Goal: Transaction & Acquisition: Purchase product/service

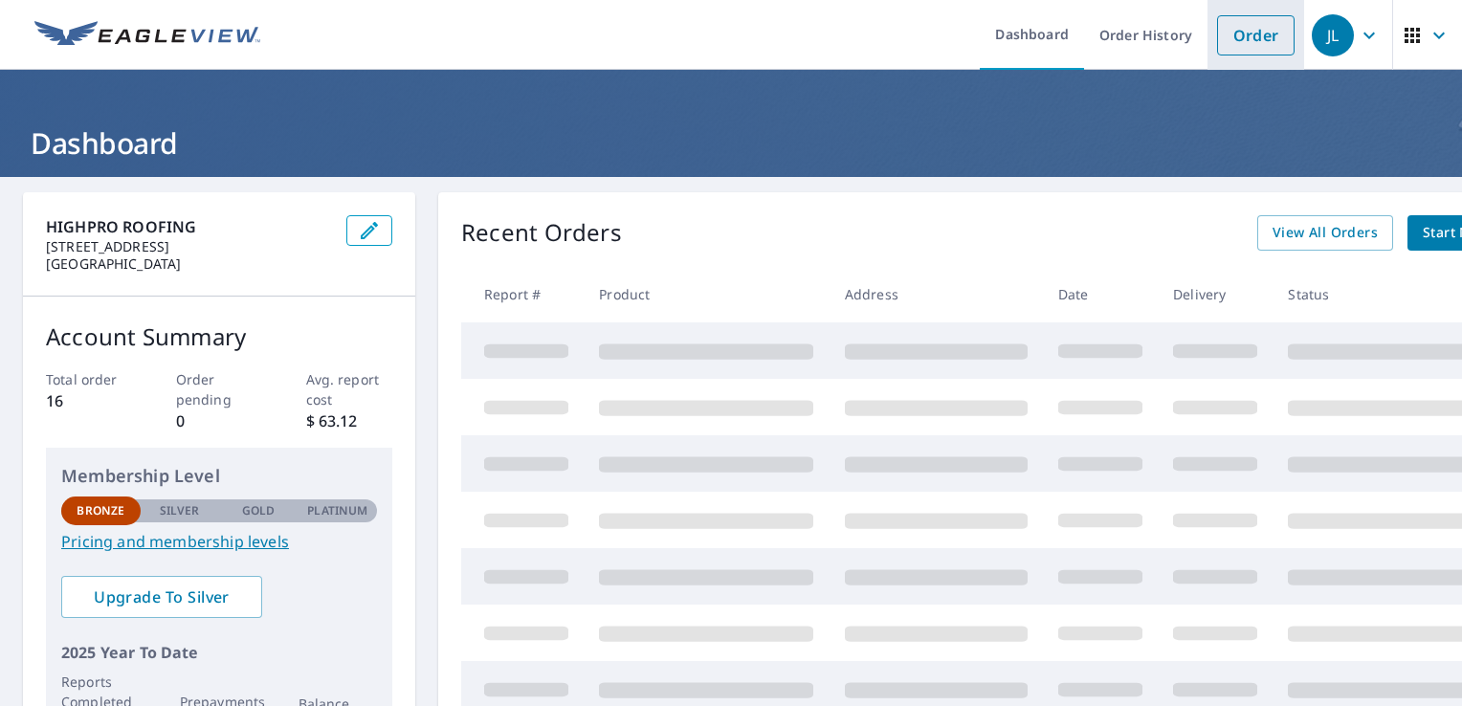
click at [1249, 48] on link "Order" at bounding box center [1256, 35] width 78 height 40
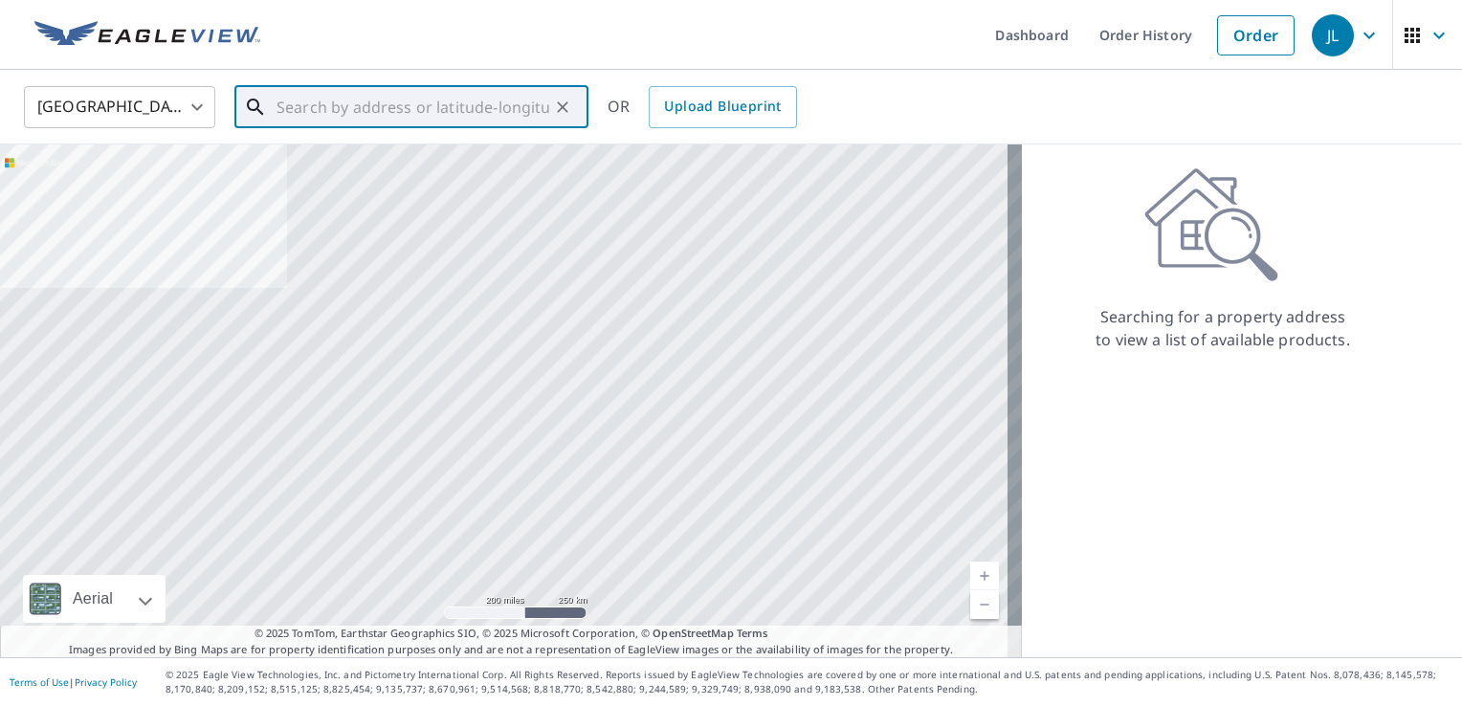
click at [357, 117] on input "text" at bounding box center [413, 107] width 273 height 54
paste input "923 California Ave"
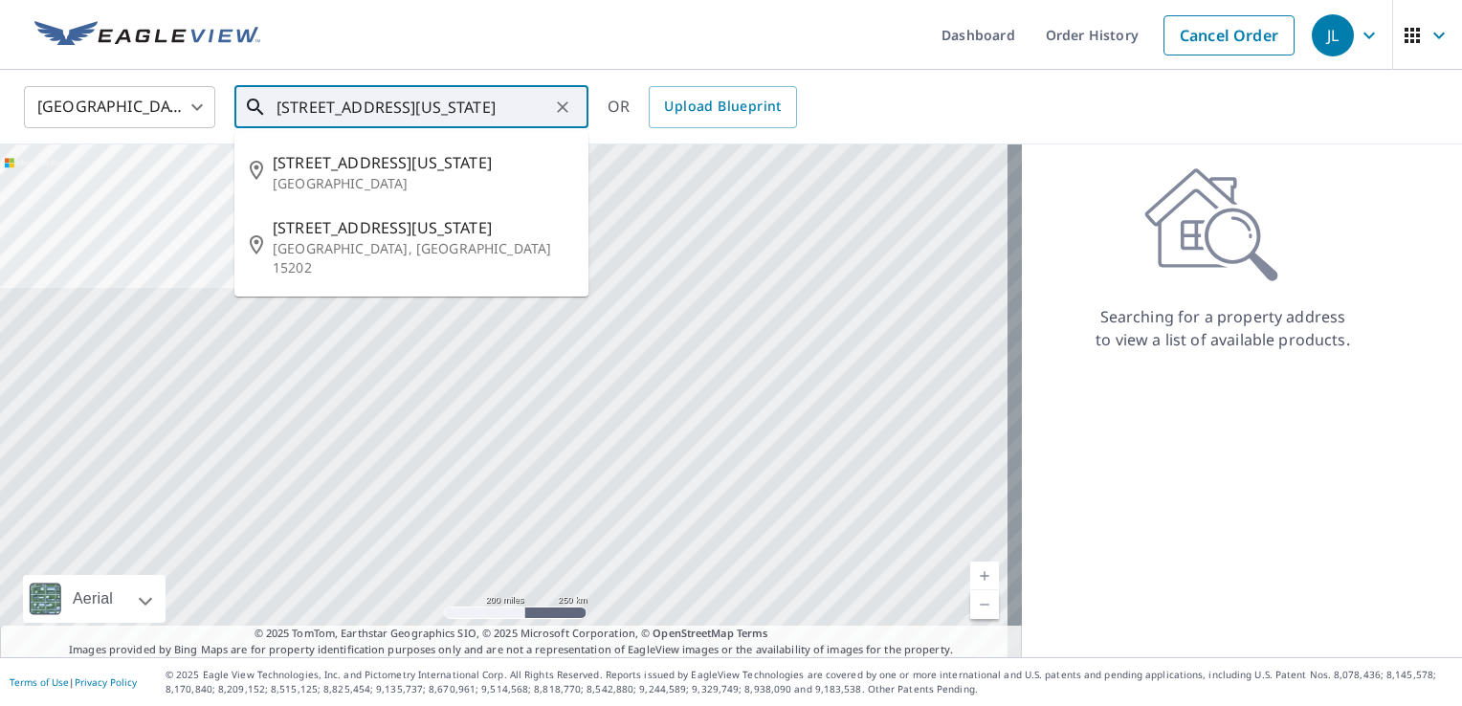
type input "923 California Ave"
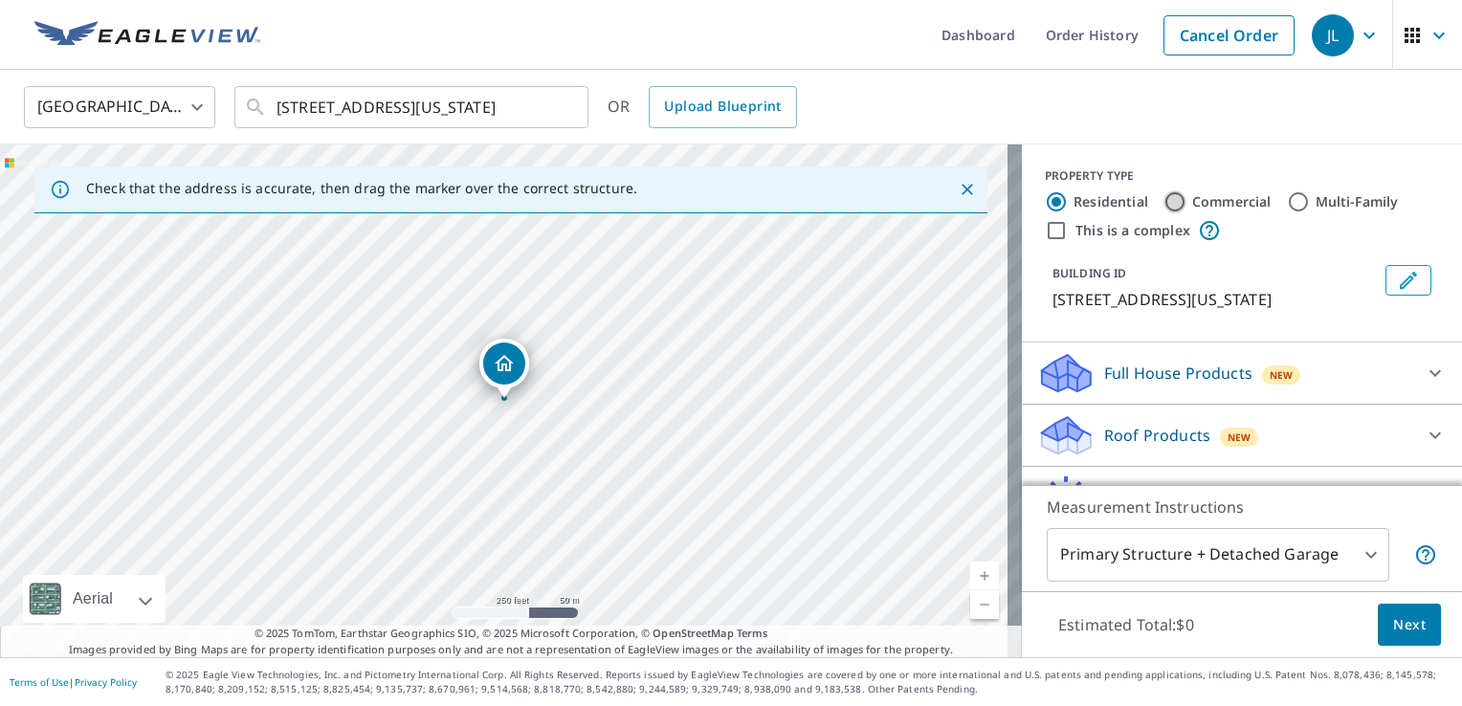
click at [1164, 197] on input "Commercial" at bounding box center [1175, 201] width 23 height 23
radio input "true"
type input "4"
click at [1322, 391] on div "Roof Products New" at bounding box center [1225, 373] width 375 height 45
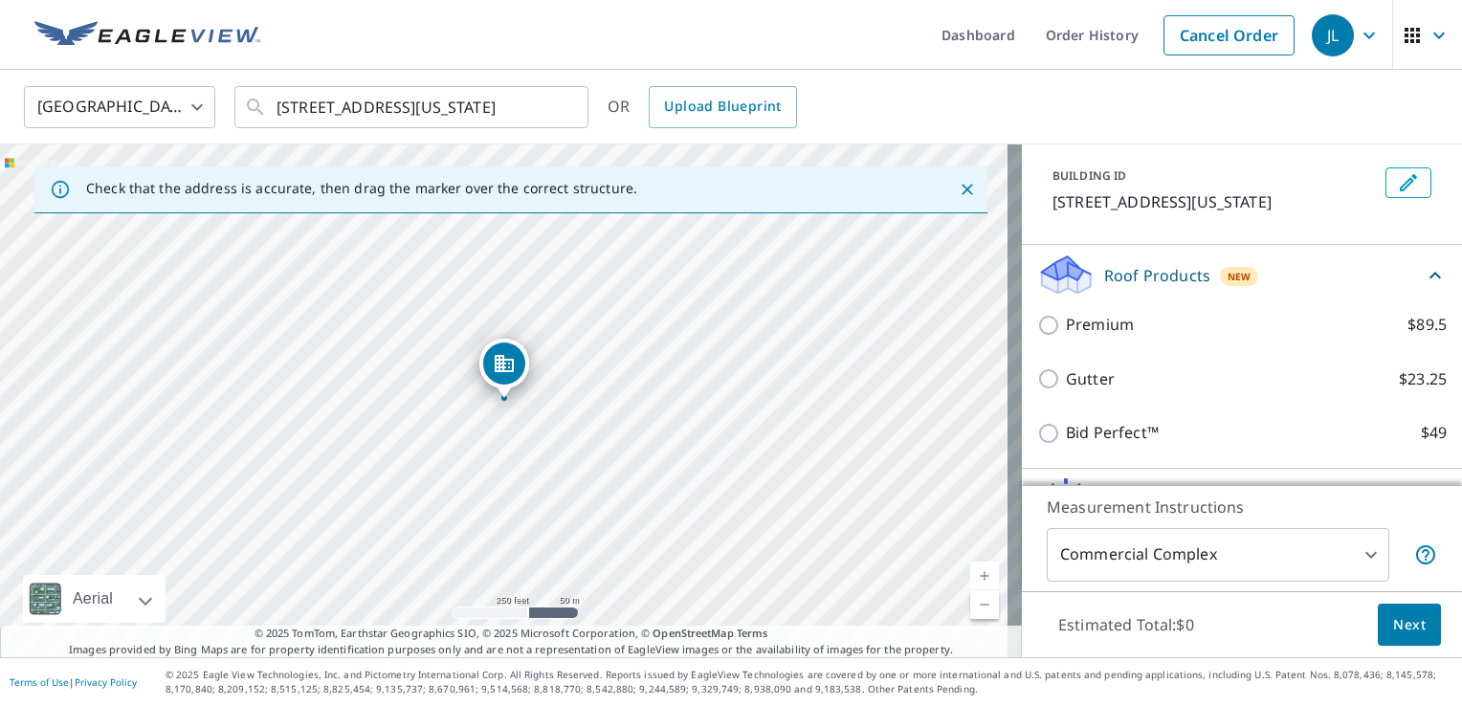
scroll to position [124, 0]
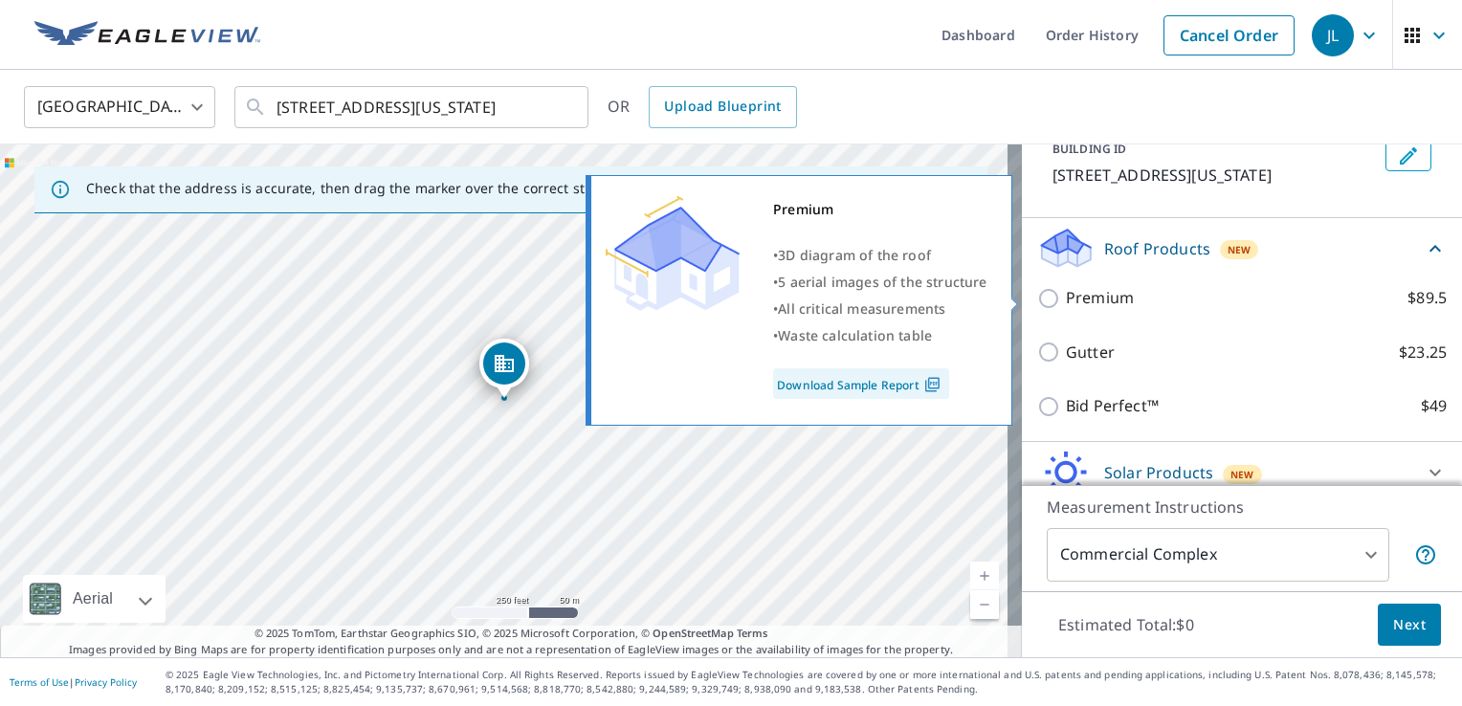
click at [1127, 297] on label "Premium $89.5" at bounding box center [1256, 298] width 381 height 24
click at [1066, 297] on input "Premium $89.5" at bounding box center [1052, 298] width 29 height 23
checkbox input "true"
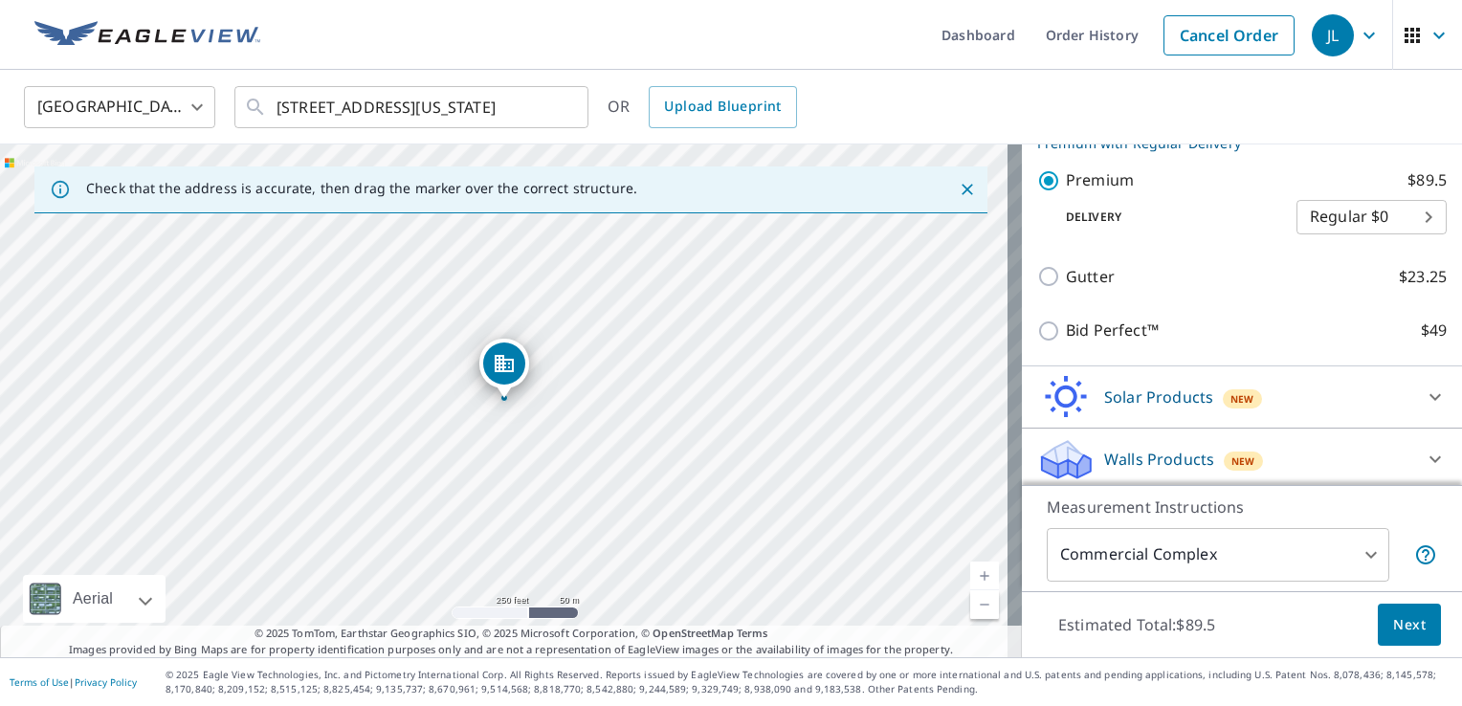
scroll to position [276, 0]
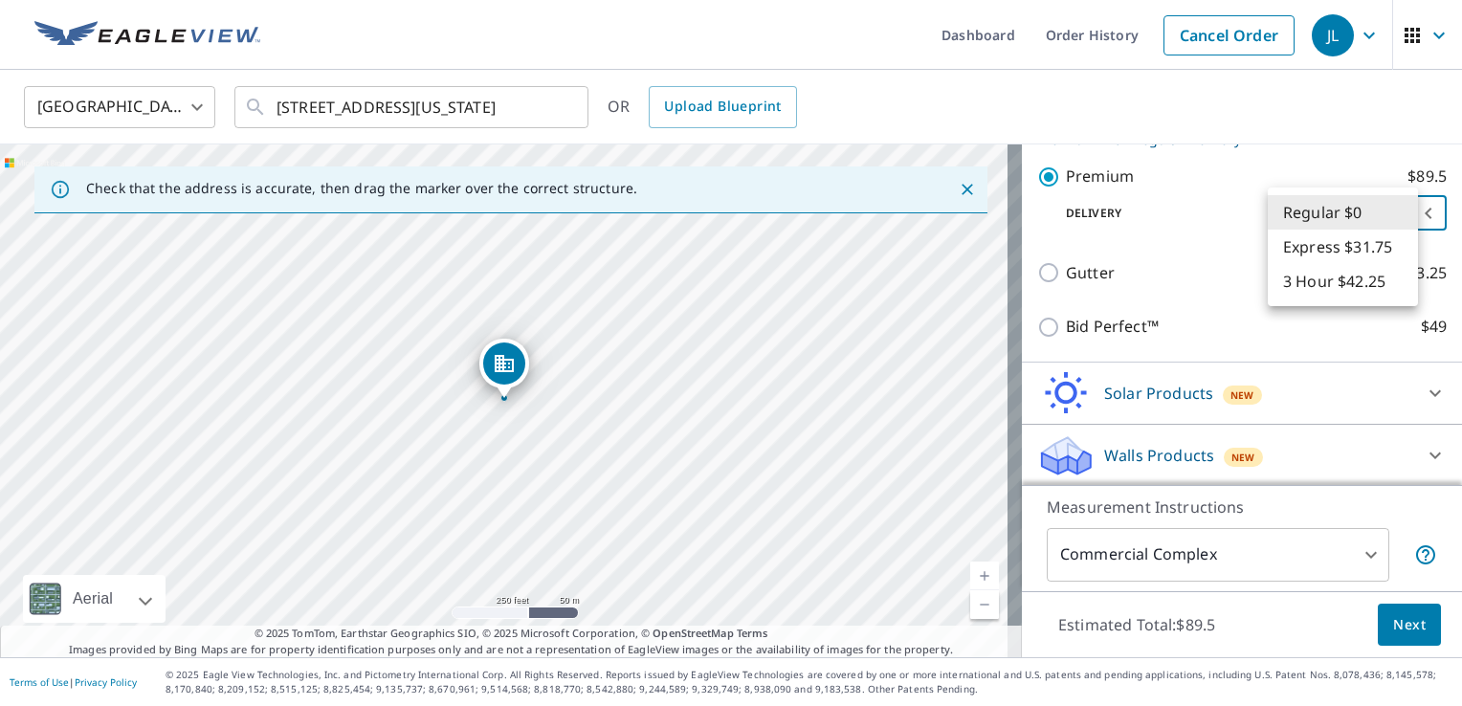
click at [1398, 207] on body "JL JL Dashboard Order History Cancel Order JL United States US ​ 923 California…" at bounding box center [731, 353] width 1462 height 706
click at [1371, 266] on li "3 Hour $42.25" at bounding box center [1343, 281] width 150 height 34
type input "7"
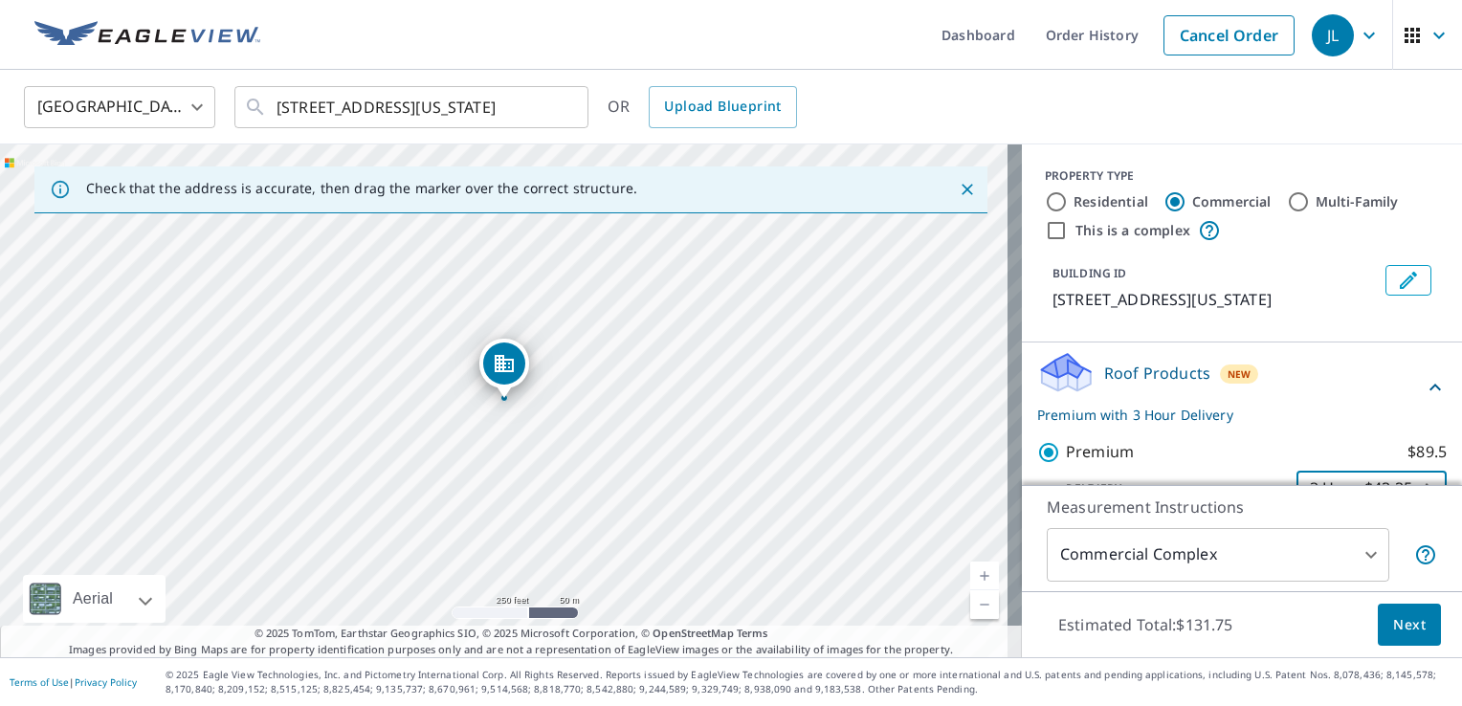
scroll to position [440, 0]
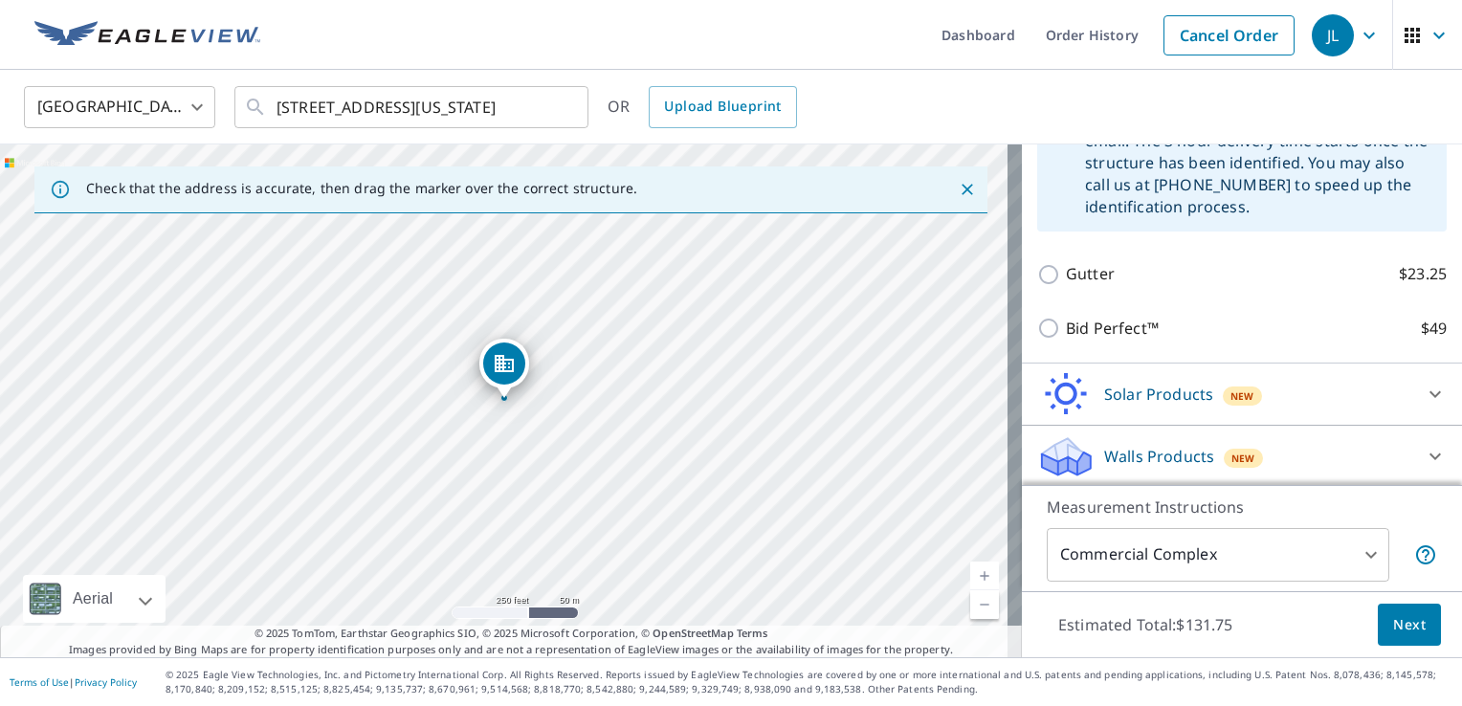
click at [1420, 617] on button "Next" at bounding box center [1409, 625] width 63 height 43
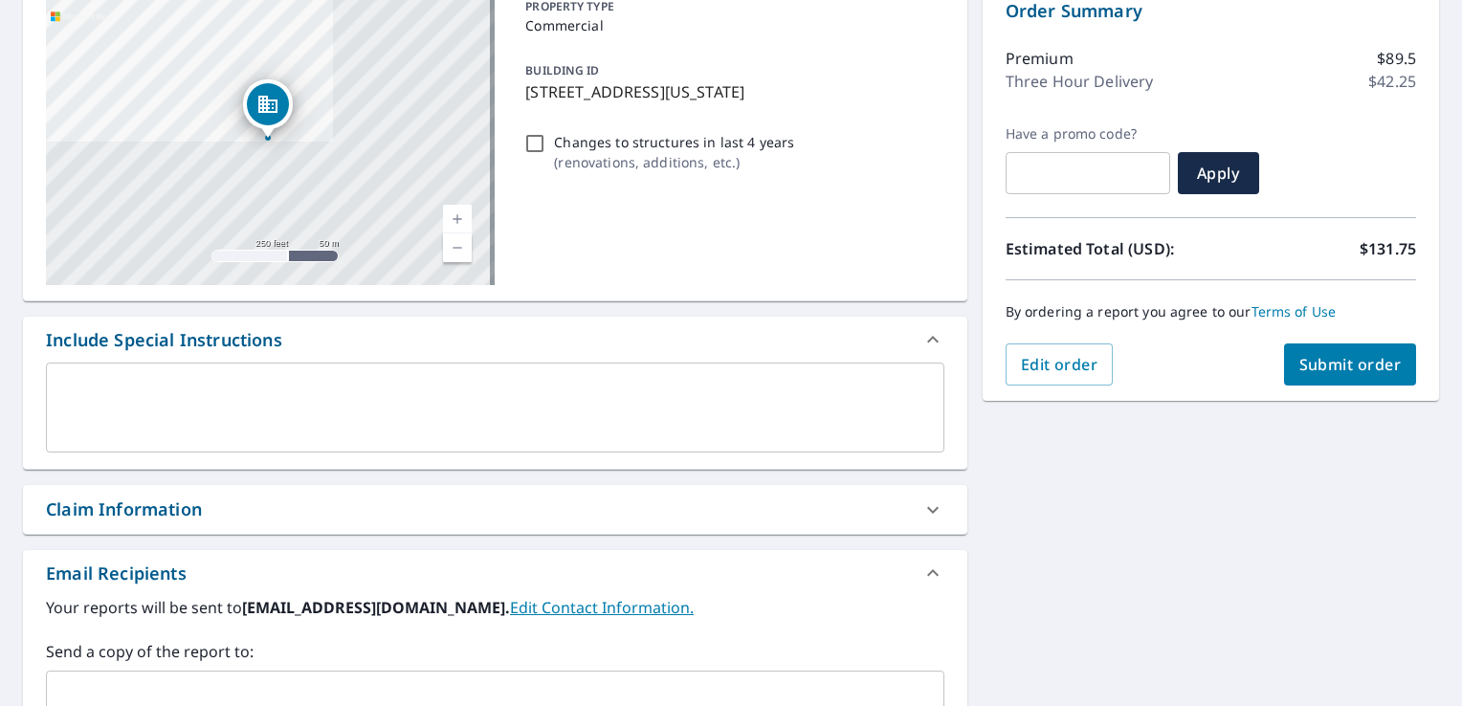
scroll to position [497, 0]
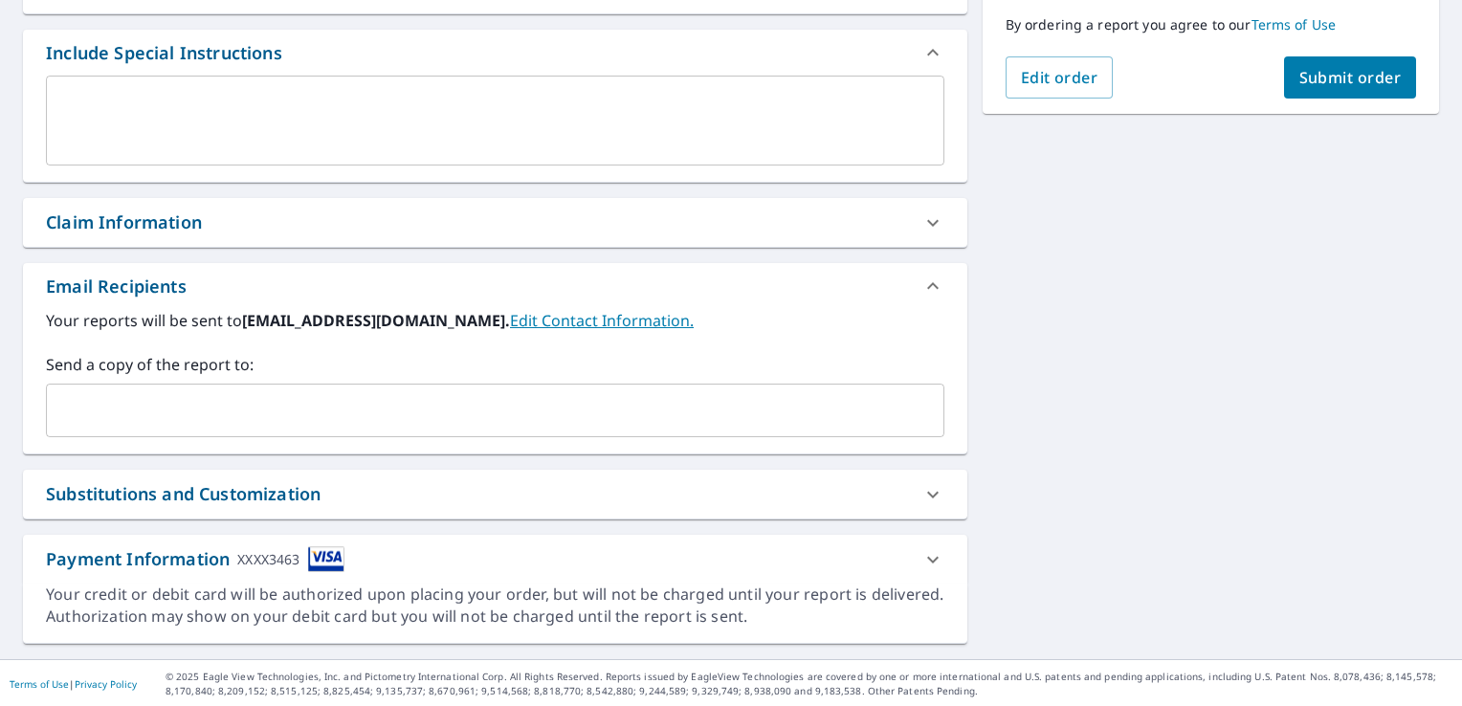
click at [479, 429] on div "​" at bounding box center [495, 411] width 899 height 54
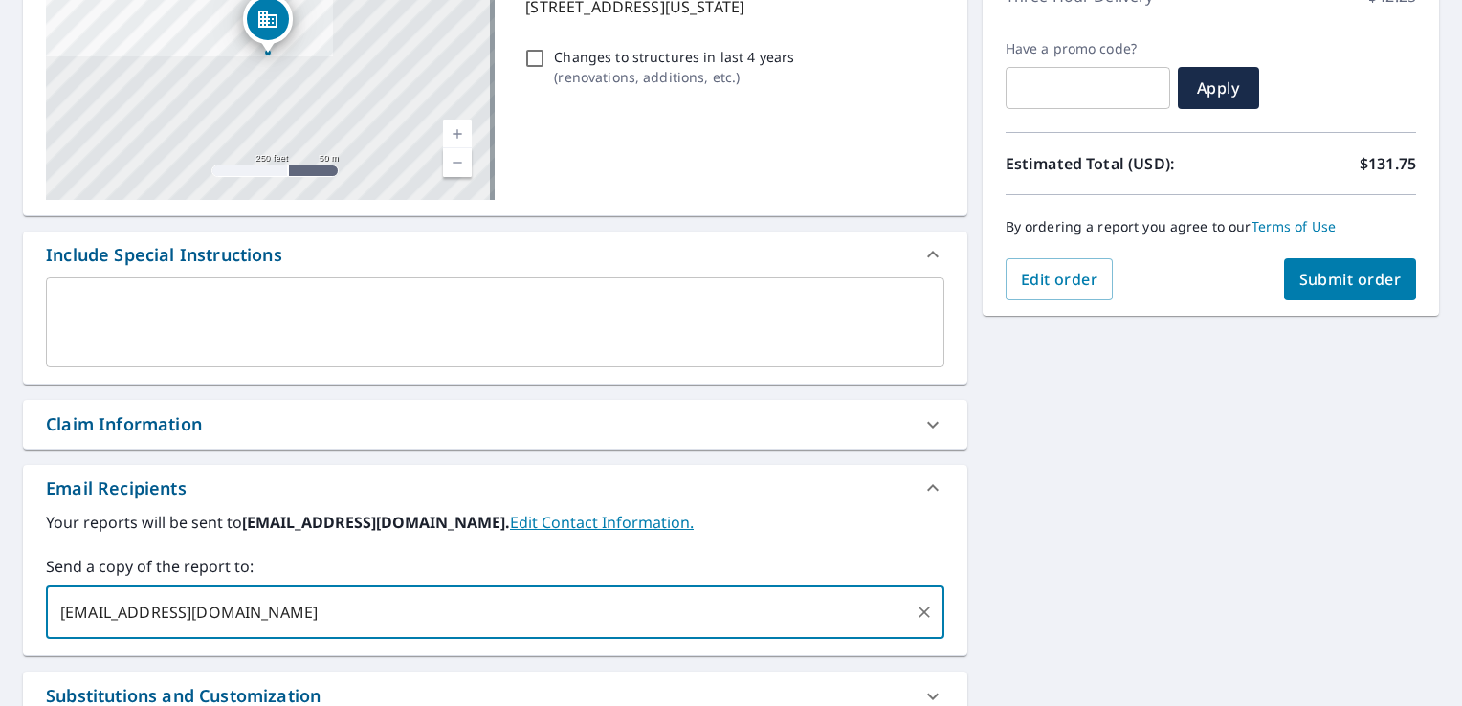
scroll to position [290, 0]
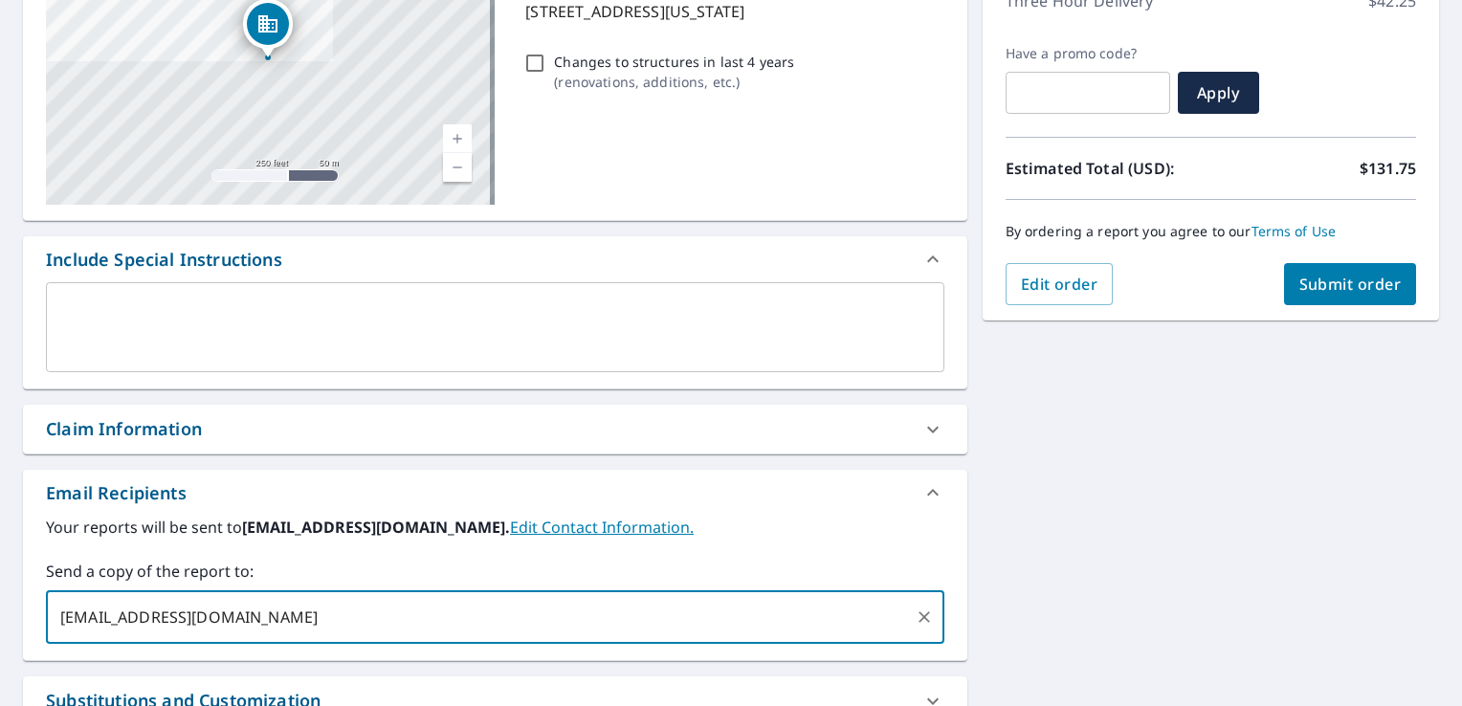
type input "info@highproroofing.com"
click at [1359, 282] on span "Submit order" at bounding box center [1351, 284] width 102 height 21
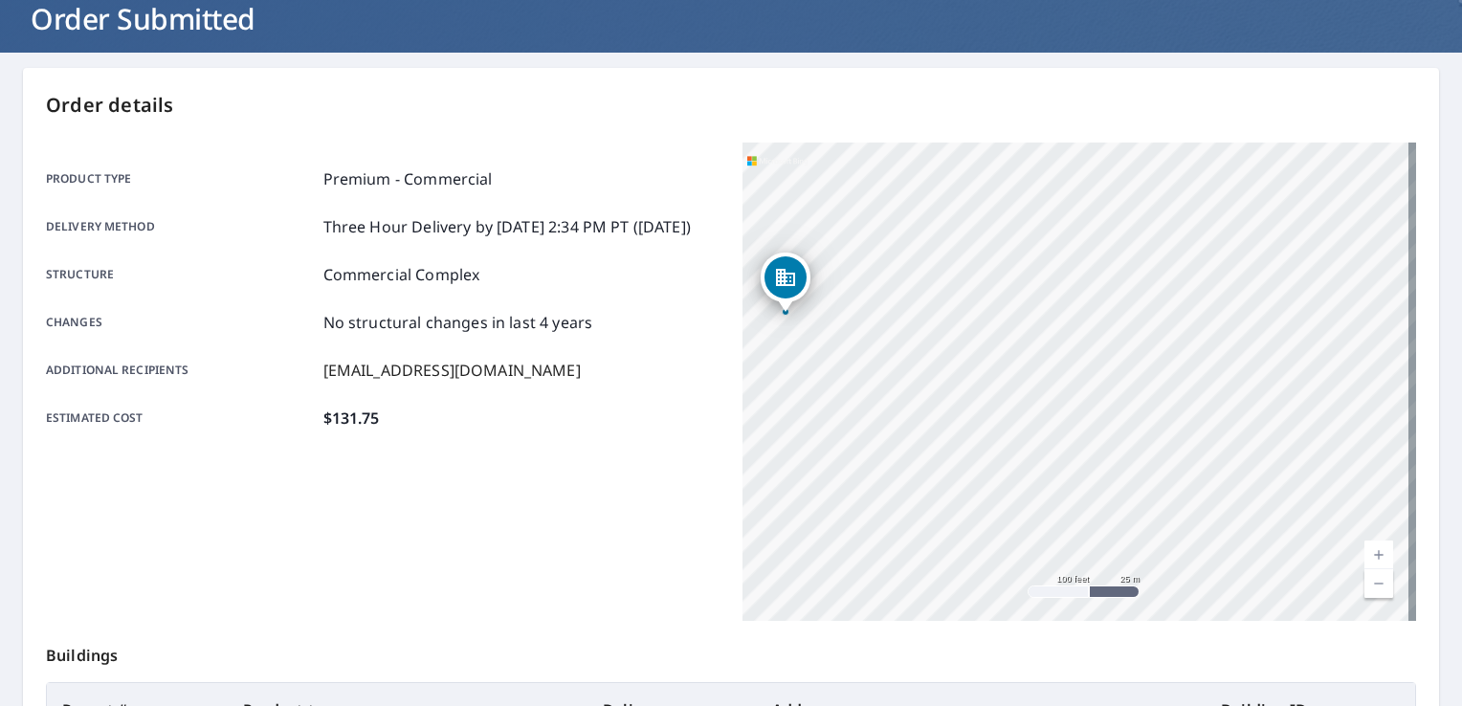
scroll to position [418, 0]
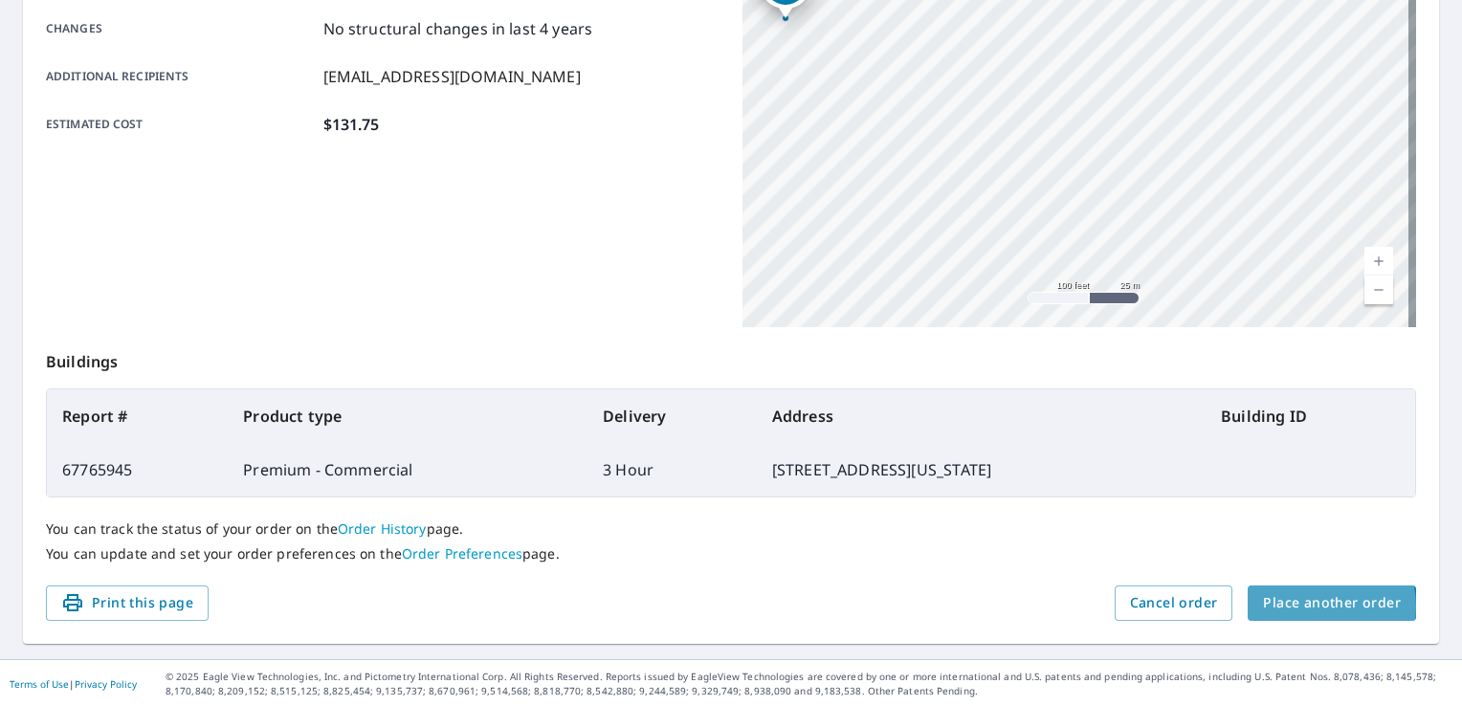
click at [1290, 606] on span "Place another order" at bounding box center [1332, 603] width 138 height 24
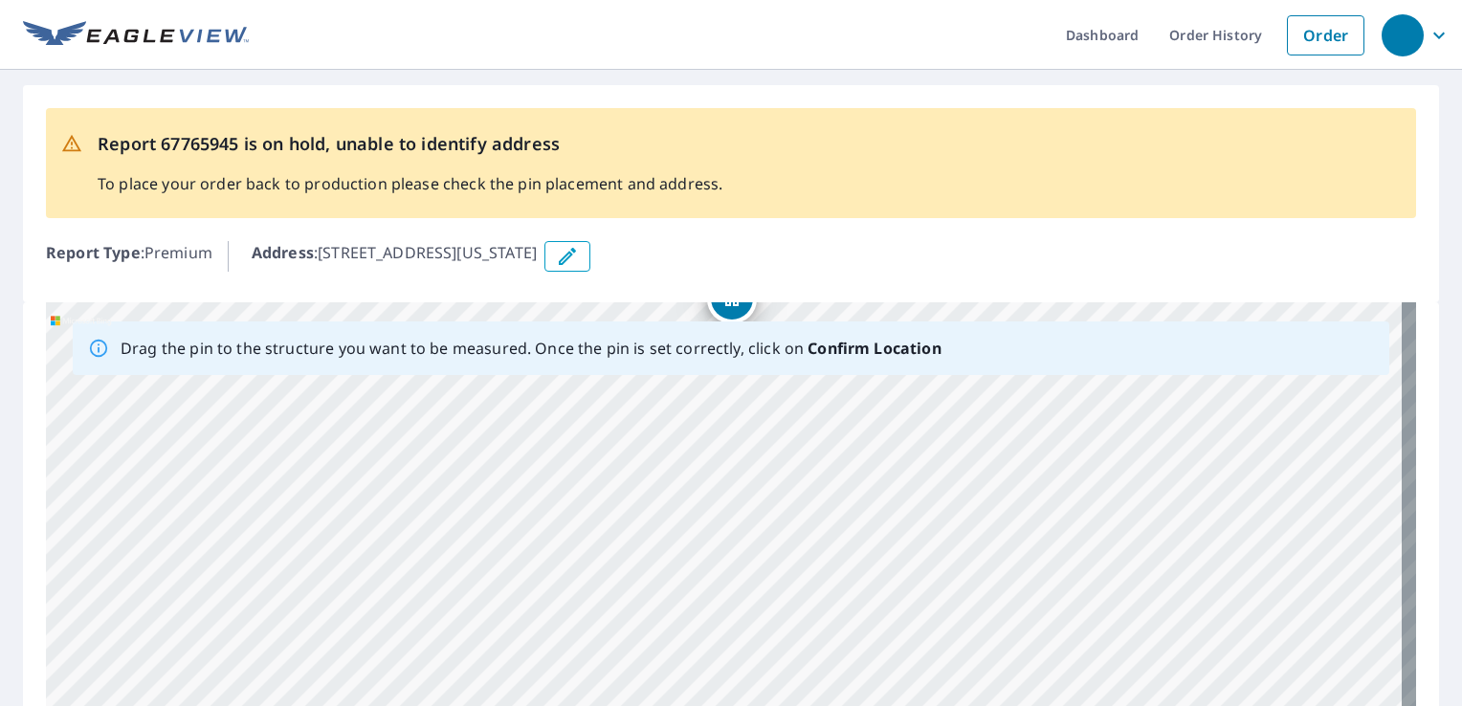
drag, startPoint x: 751, startPoint y: 605, endPoint x: 738, endPoint y: 537, distance: 69.3
click at [738, 537] on div "923 California Ave Bakersfield, CA 93304" at bounding box center [731, 602] width 1371 height 600
click at [579, 259] on icon "button" at bounding box center [567, 256] width 23 height 23
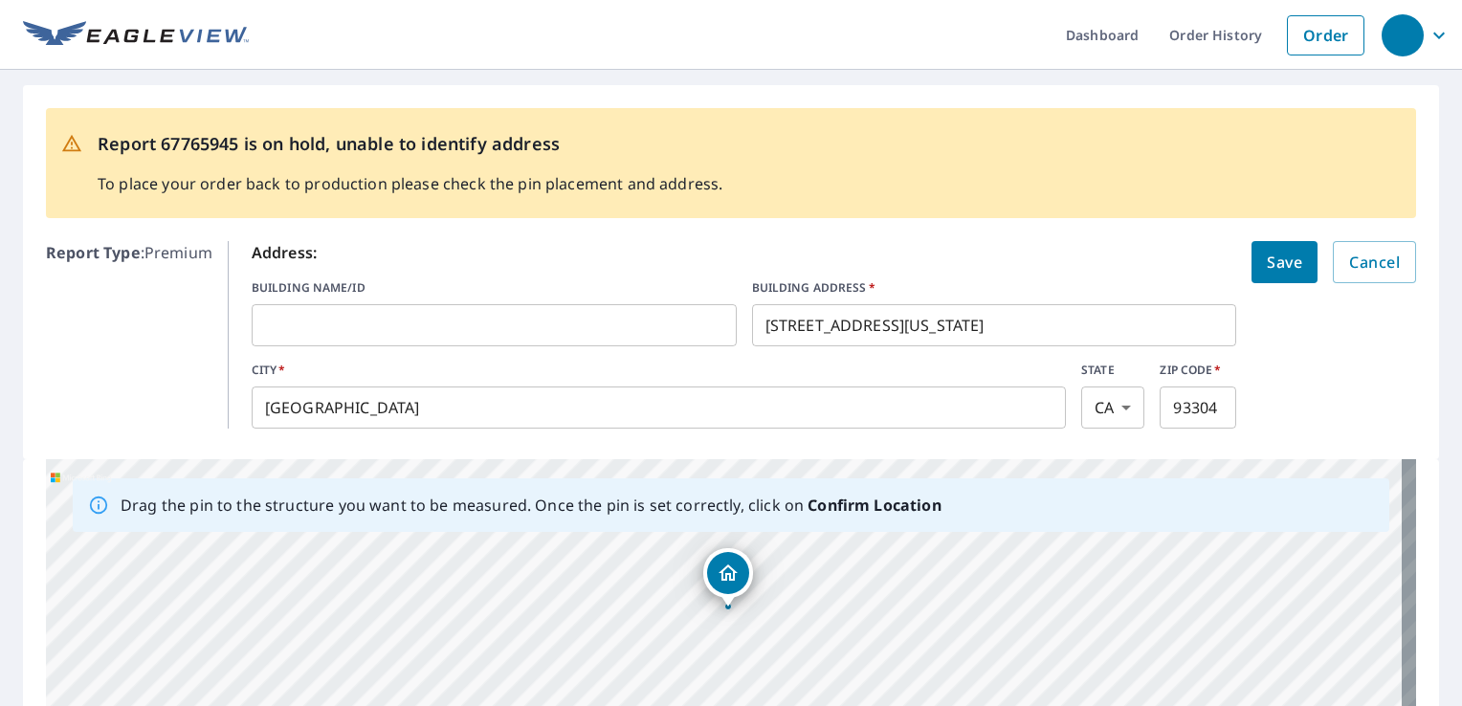
click at [1106, 404] on body "Dashboard Order History Order Report 67765945 is on hold, unable to identify ad…" at bounding box center [731, 353] width 1462 height 706
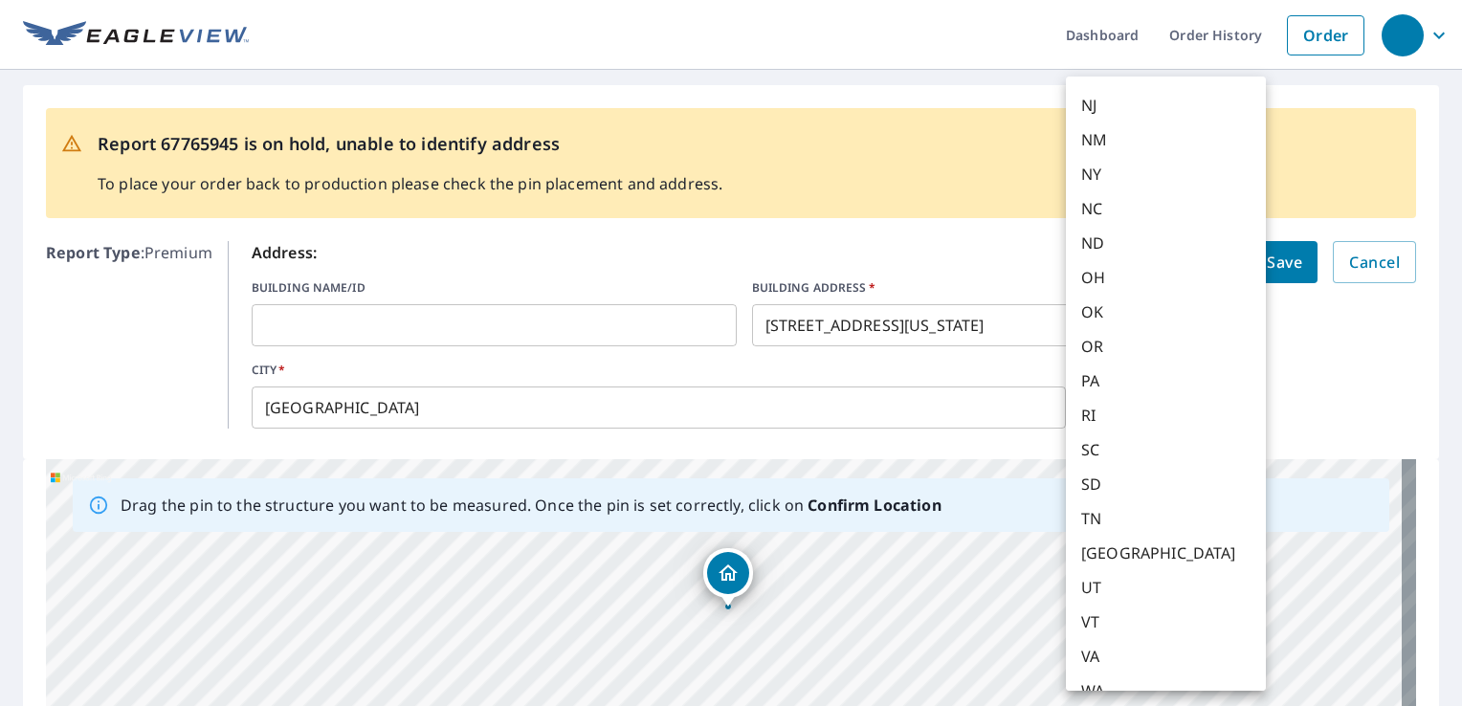
scroll to position [1032, 0]
click at [1095, 385] on em "PA" at bounding box center [1091, 379] width 18 height 23
type input "PA"
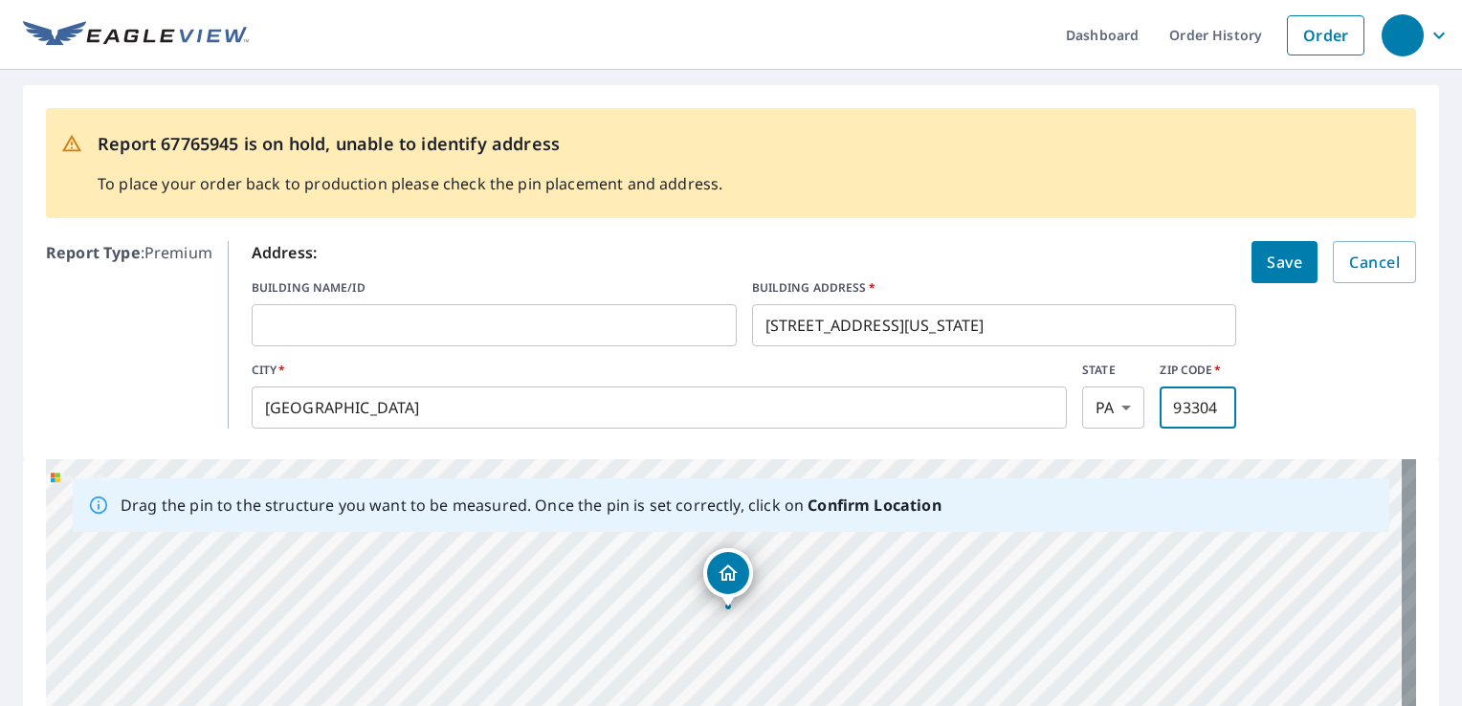
click at [1192, 423] on input "93304" at bounding box center [1198, 408] width 77 height 54
type input "15202"
click at [1290, 394] on form "Address: BUILDING NAME/ID ​ BUILDING ADDRESS   * 923 California Ave ​ CITY   * …" at bounding box center [834, 335] width 1165 height 188
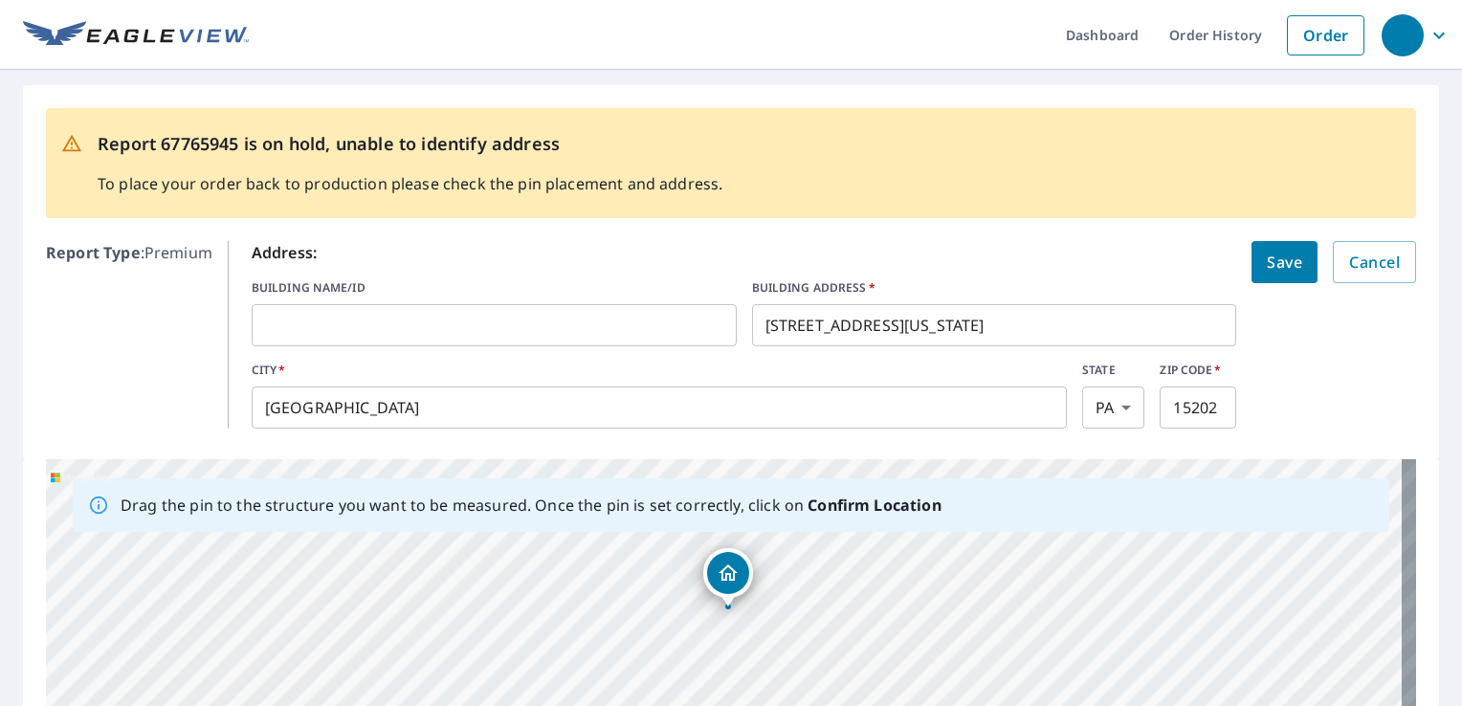
click at [647, 422] on input "Bakersfield" at bounding box center [659, 408] width 815 height 54
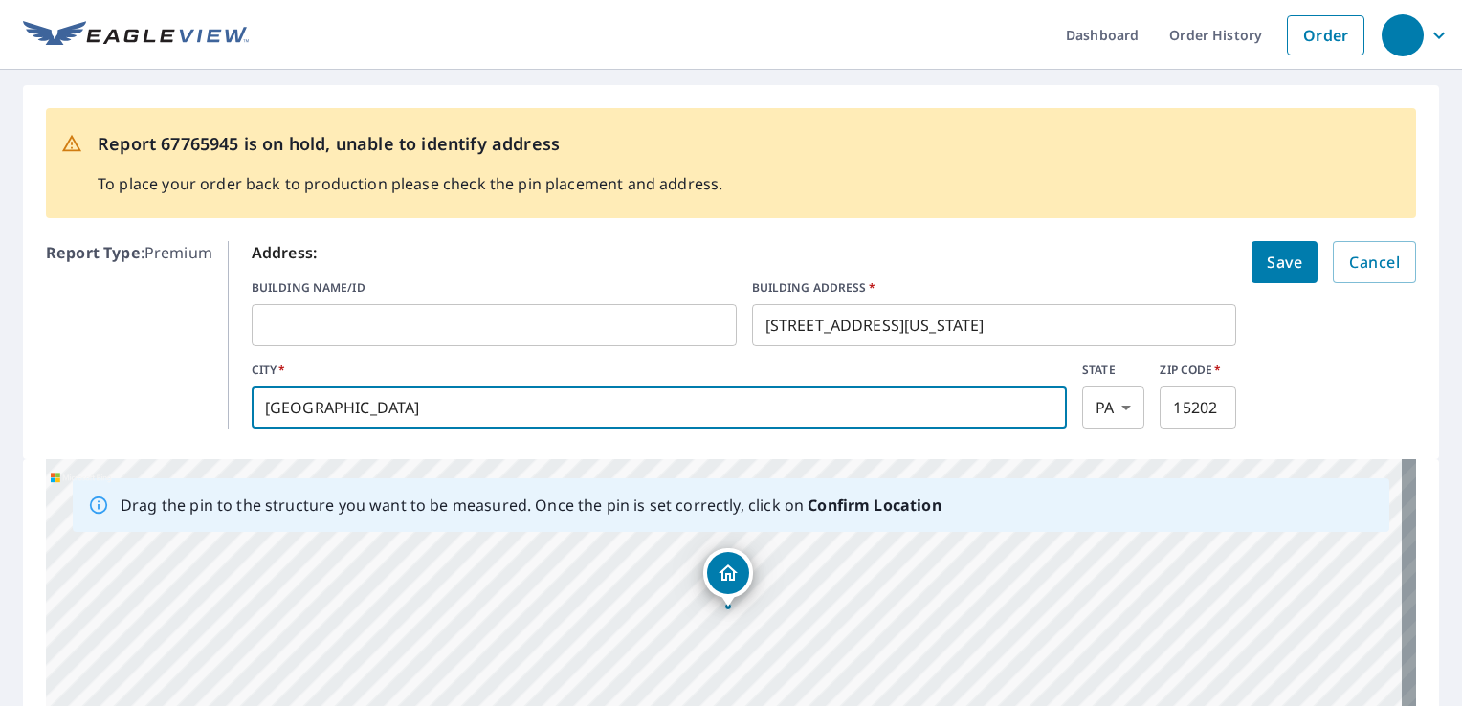
click at [647, 422] on input "Bakersfield" at bounding box center [659, 408] width 815 height 54
paste input "923 California Ave"
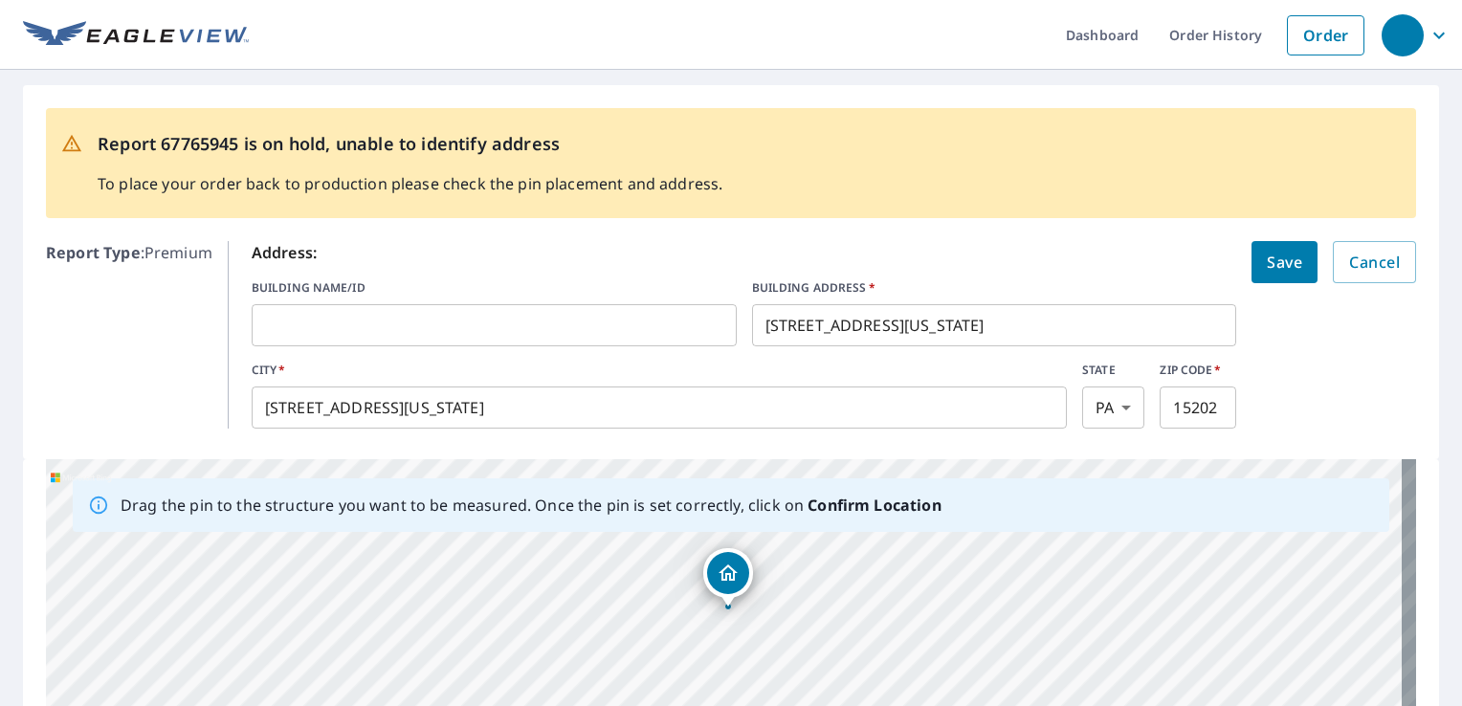
click at [1298, 392] on form "Address: BUILDING NAME/ID ​ BUILDING ADDRESS   * 923 California Ave ​ CITY   * …" at bounding box center [834, 335] width 1165 height 188
click at [918, 421] on input "923 California Ave" at bounding box center [659, 408] width 815 height 54
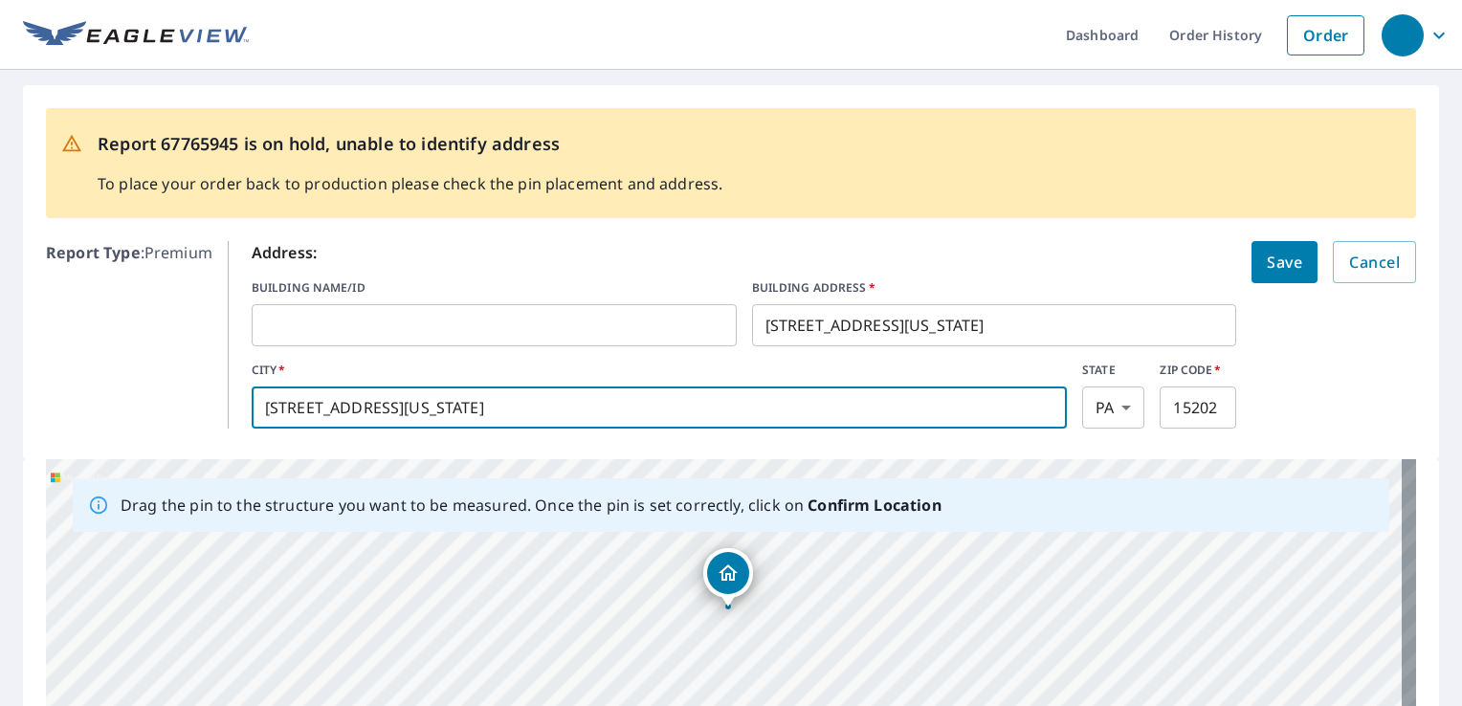
click at [918, 421] on input "923 California Ave" at bounding box center [659, 408] width 815 height 54
type input "Pittsburgh"
click at [1393, 372] on form "Address: BUILDING NAME/ID ​ BUILDING ADDRESS   * [STREET_ADDRESS][US_STATE][US_…" at bounding box center [834, 335] width 1165 height 188
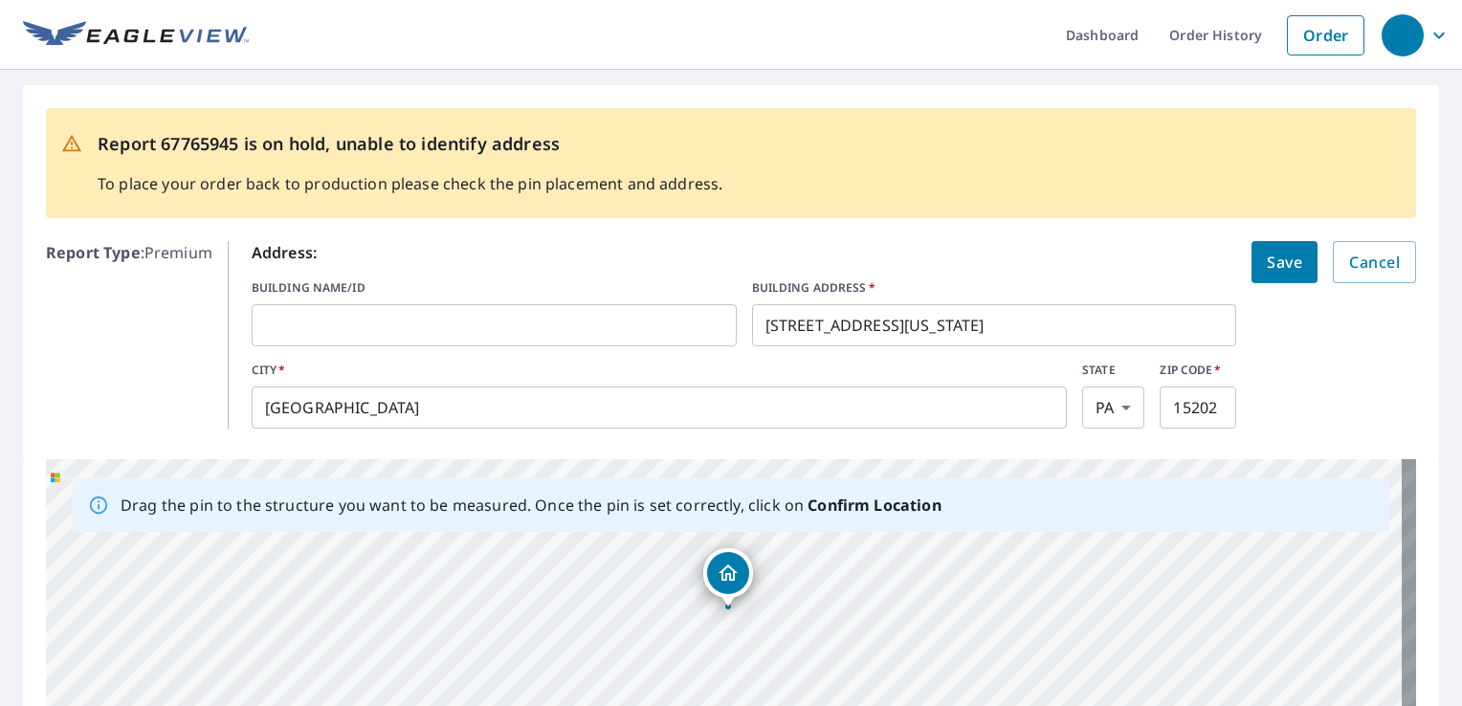
click at [1283, 254] on span "Save" at bounding box center [1284, 262] width 35 height 27
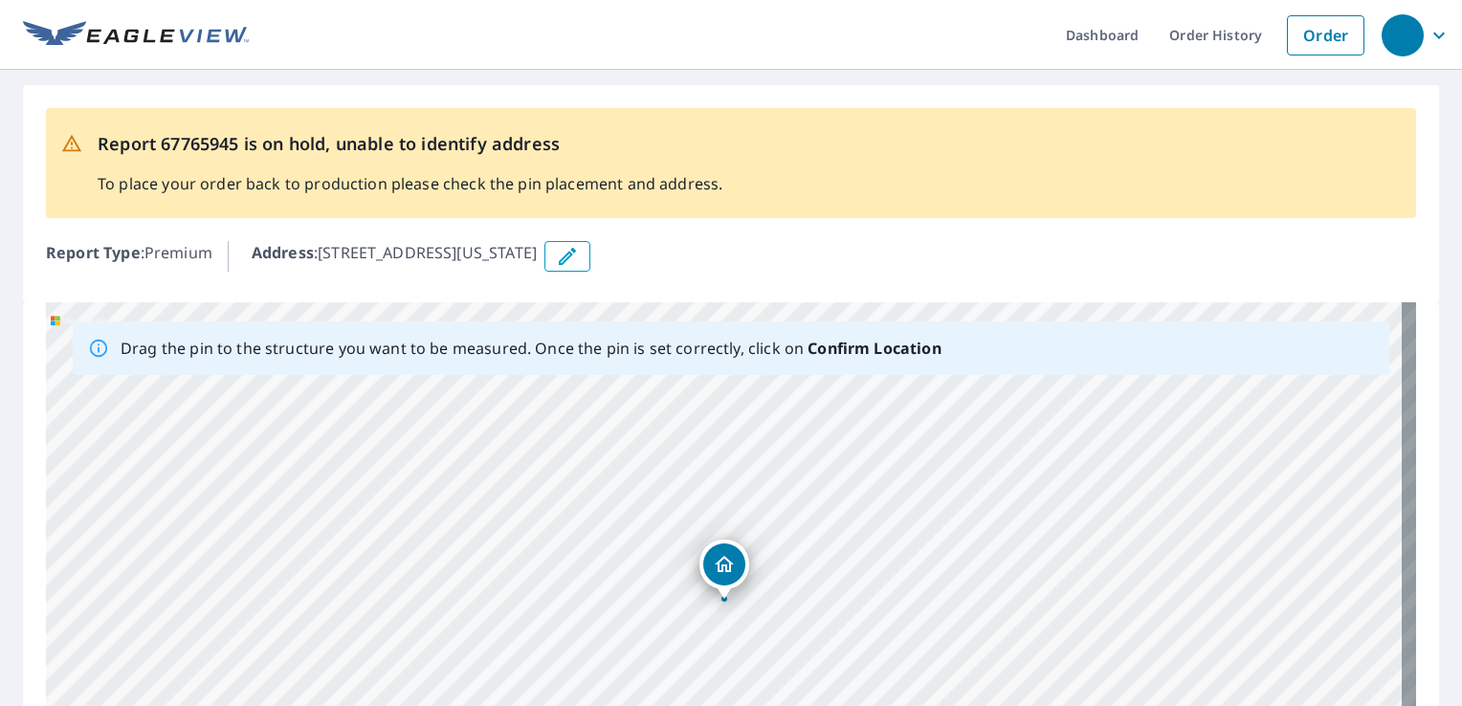
click at [859, 354] on b "Confirm Location" at bounding box center [874, 348] width 133 height 21
drag, startPoint x: 688, startPoint y: 440, endPoint x: 710, endPoint y: 331, distance: 111.3
click at [710, 331] on div "Drag the pin to the structure you want to be measured. Once the pin is set corr…" at bounding box center [731, 602] width 1371 height 600
drag, startPoint x: 706, startPoint y: 569, endPoint x: 708, endPoint y: 253, distance: 315.9
click at [708, 253] on div "Report 67765945 is on hold, unable to identify address To place your order back…" at bounding box center [731, 505] width 1462 height 871
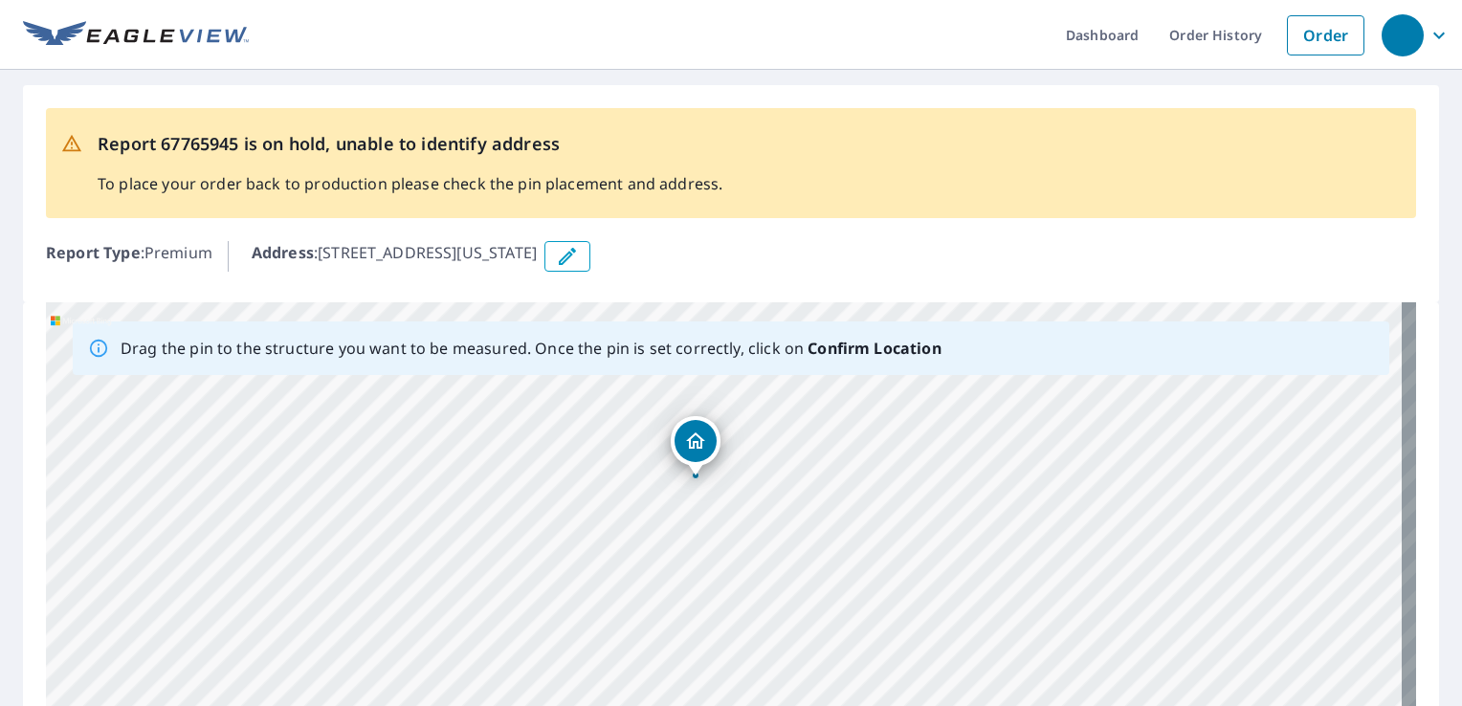
click at [591, 268] on button "button" at bounding box center [568, 256] width 46 height 31
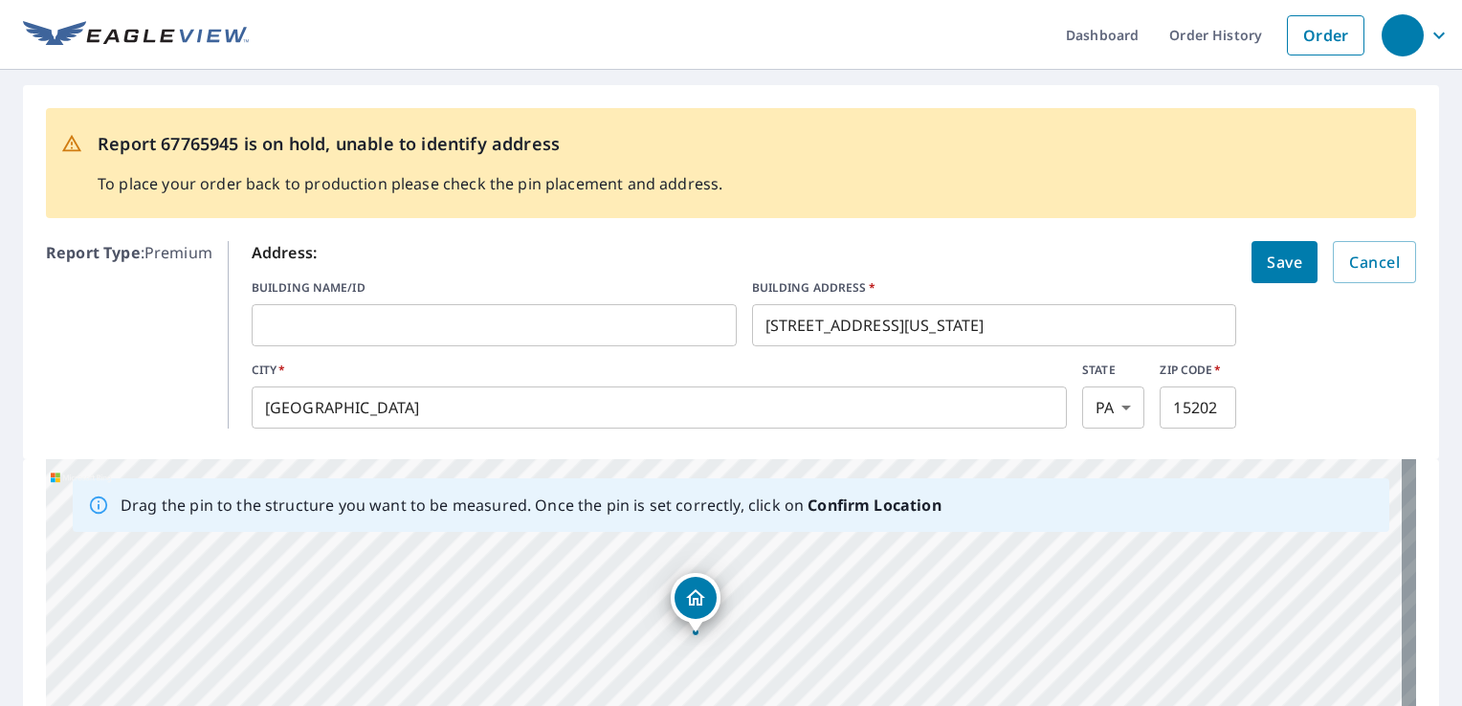
click at [1267, 262] on span "Save" at bounding box center [1284, 262] width 35 height 27
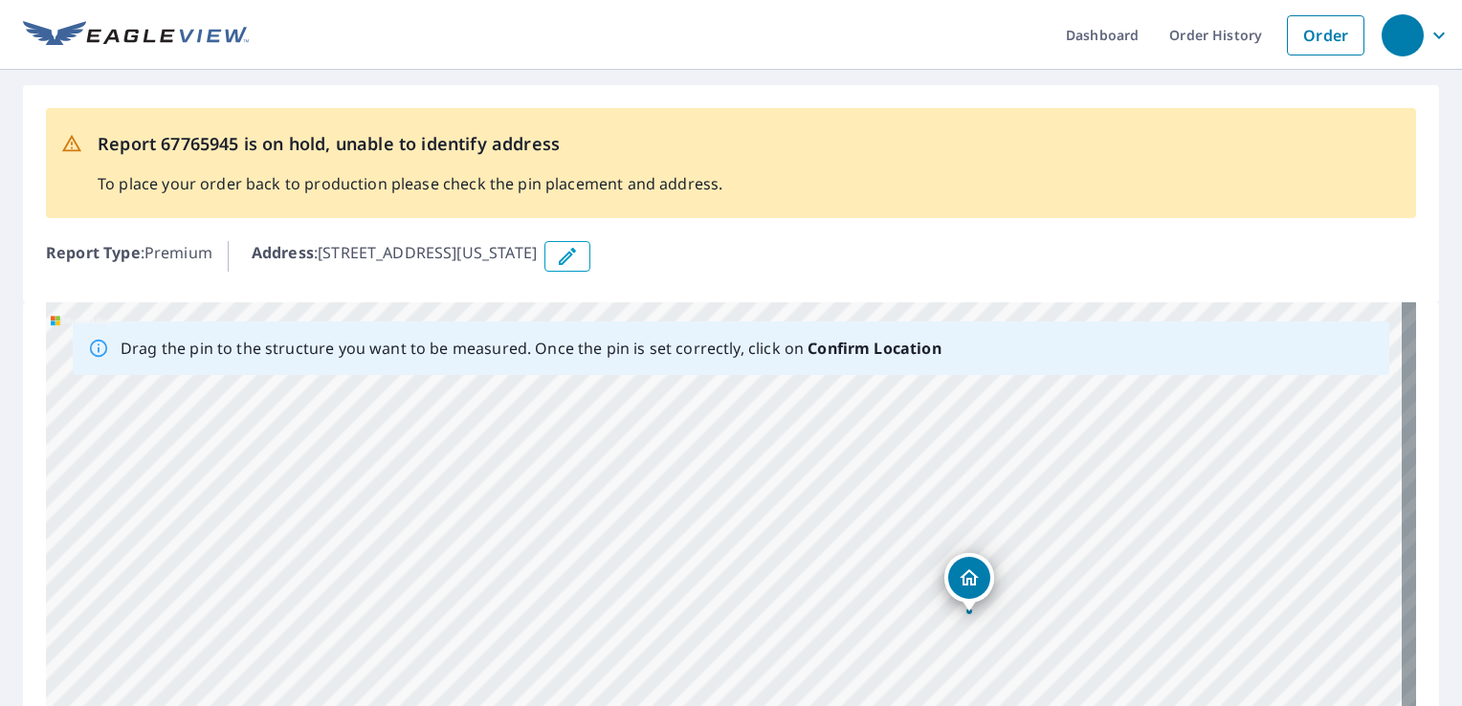
drag, startPoint x: 1112, startPoint y: 688, endPoint x: 966, endPoint y: 580, distance: 182.0
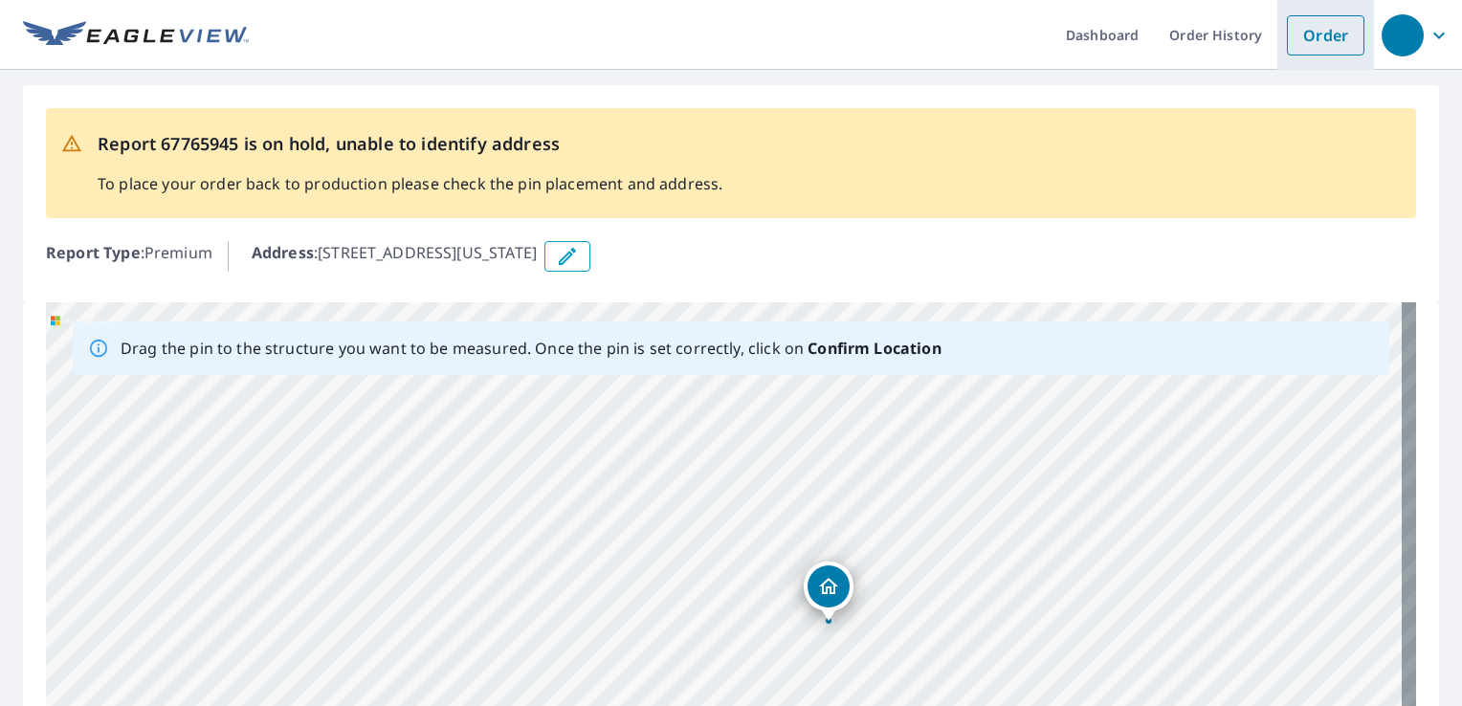
click at [1313, 33] on link "Order" at bounding box center [1326, 35] width 78 height 40
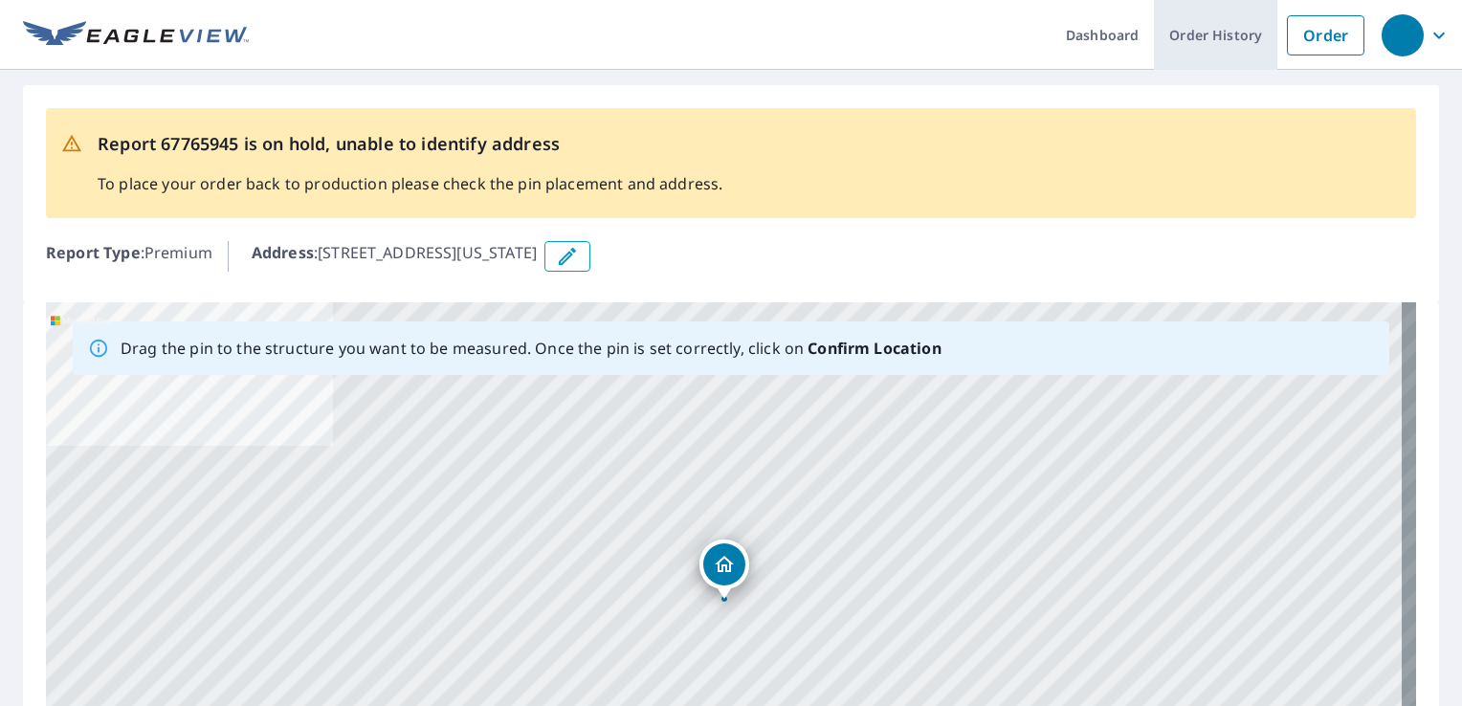
click at [1239, 35] on link "Order History" at bounding box center [1215, 35] width 123 height 70
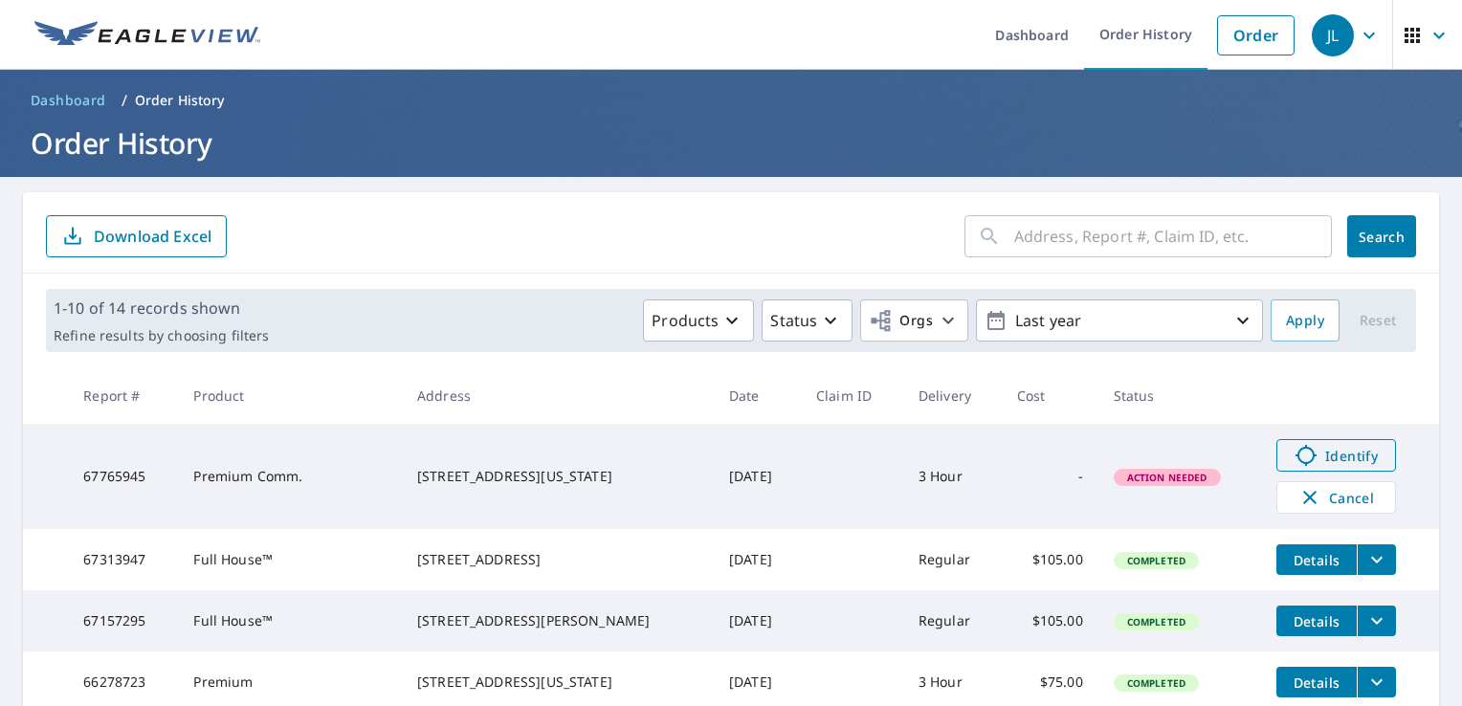
click at [1362, 461] on span "Identify" at bounding box center [1336, 455] width 95 height 23
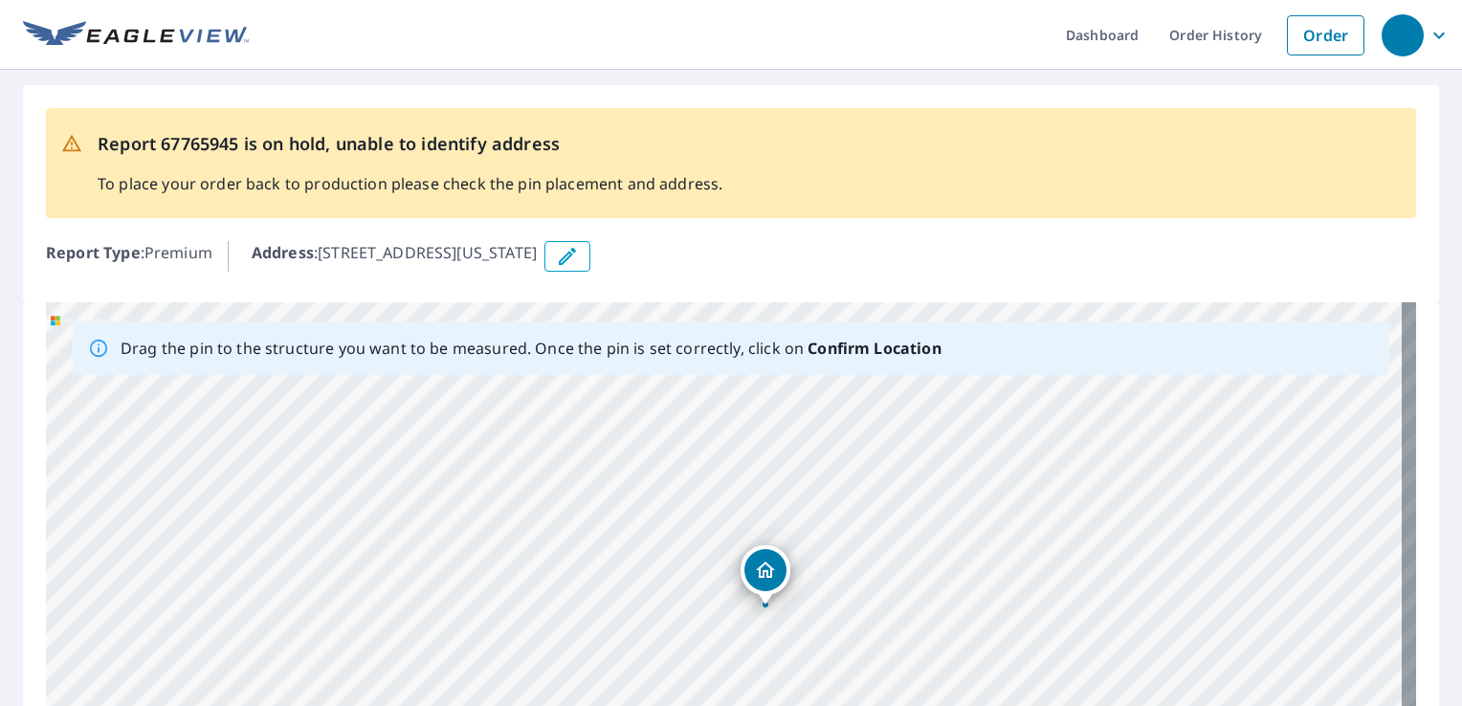
click at [579, 245] on icon "button" at bounding box center [567, 256] width 23 height 23
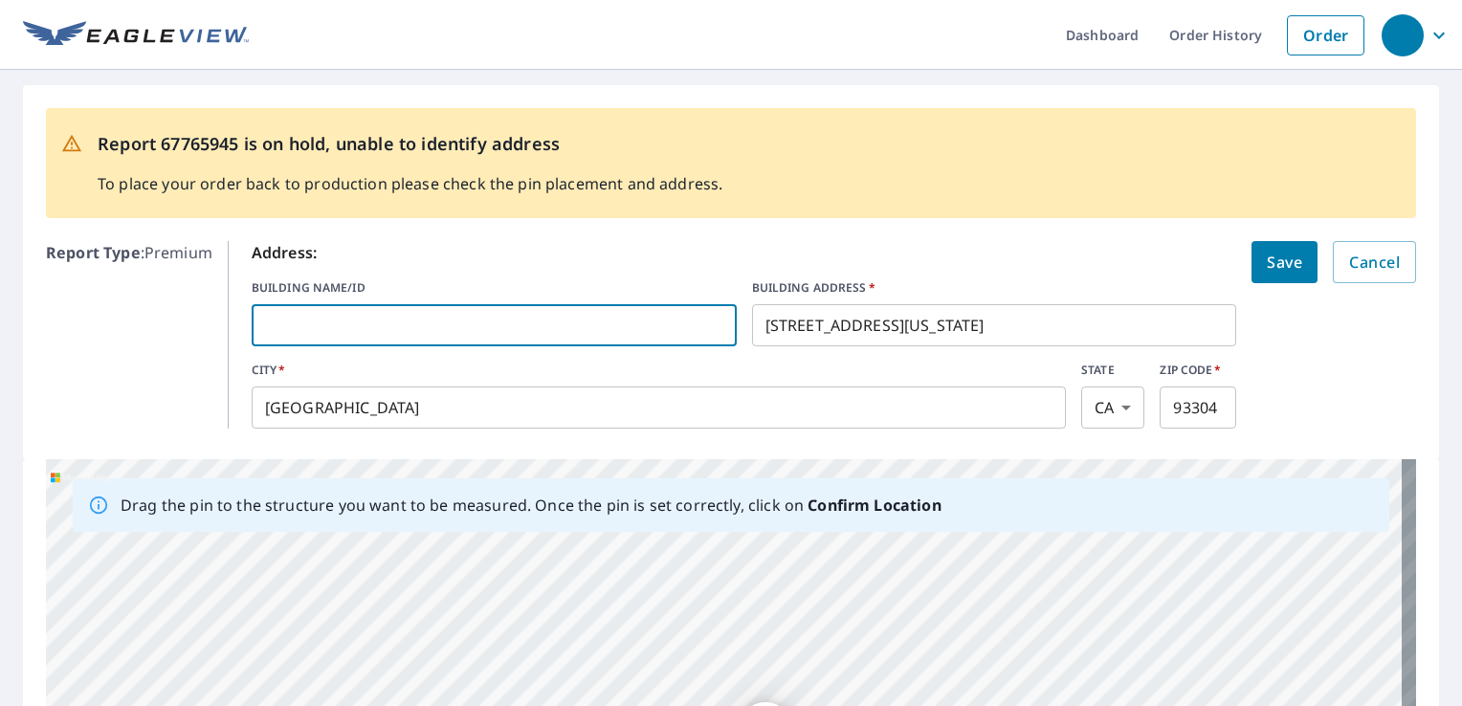
click at [592, 340] on input "text" at bounding box center [494, 326] width 485 height 54
click at [917, 333] on input "[STREET_ADDRESS][US_STATE]" at bounding box center [994, 326] width 485 height 54
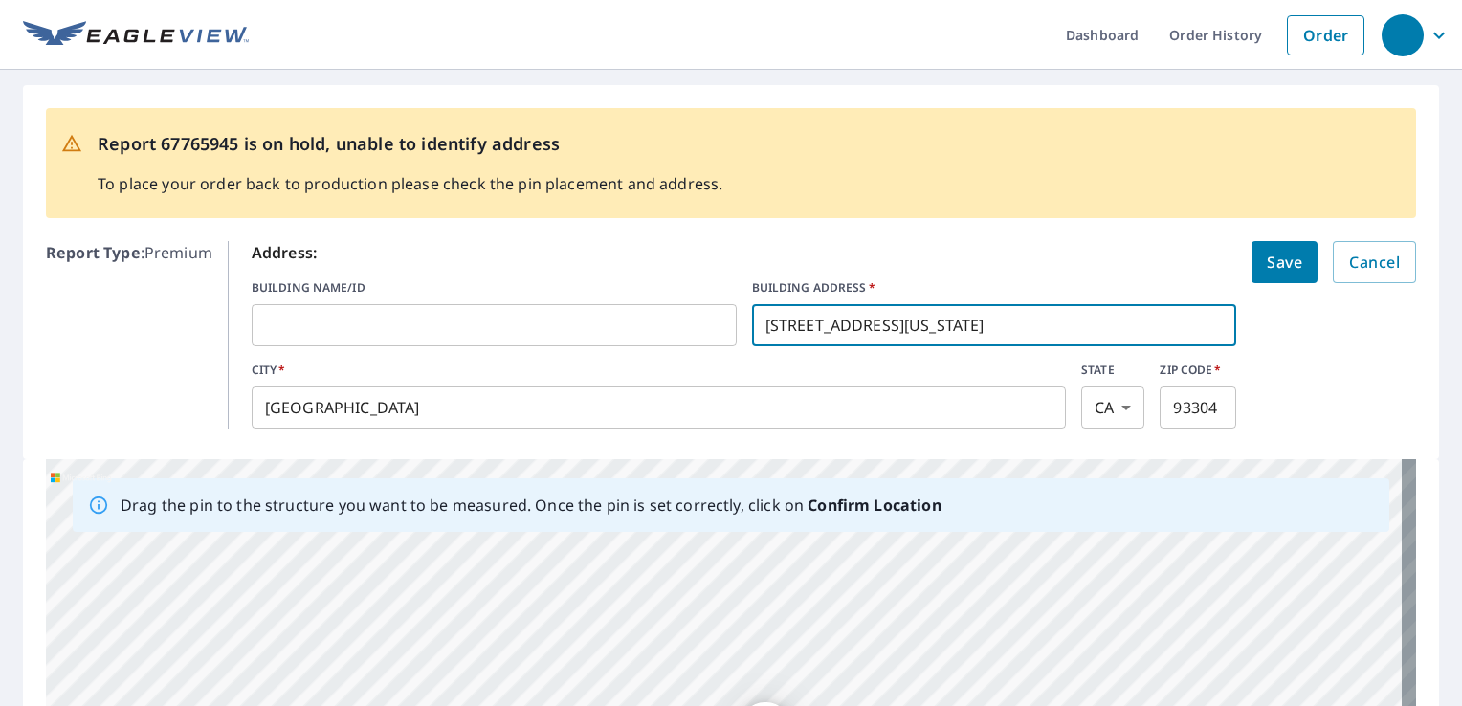
click at [917, 333] on input "[STREET_ADDRESS][US_STATE]" at bounding box center [994, 326] width 485 height 54
click at [599, 332] on input "text" at bounding box center [494, 326] width 485 height 54
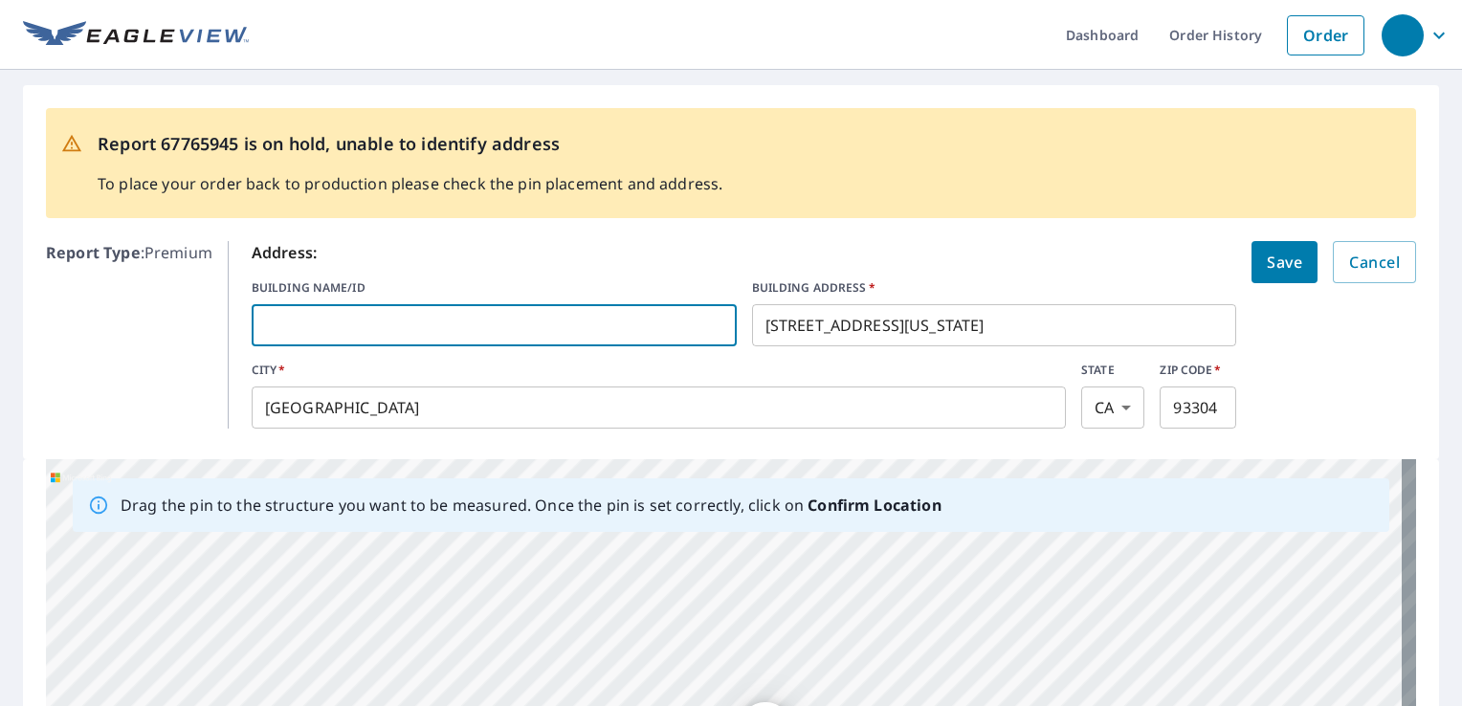
paste input "[STREET_ADDRESS][US_STATE]"
type input "[STREET_ADDRESS][US_STATE]"
click at [666, 337] on input "[STREET_ADDRESS][US_STATE]" at bounding box center [494, 326] width 485 height 54
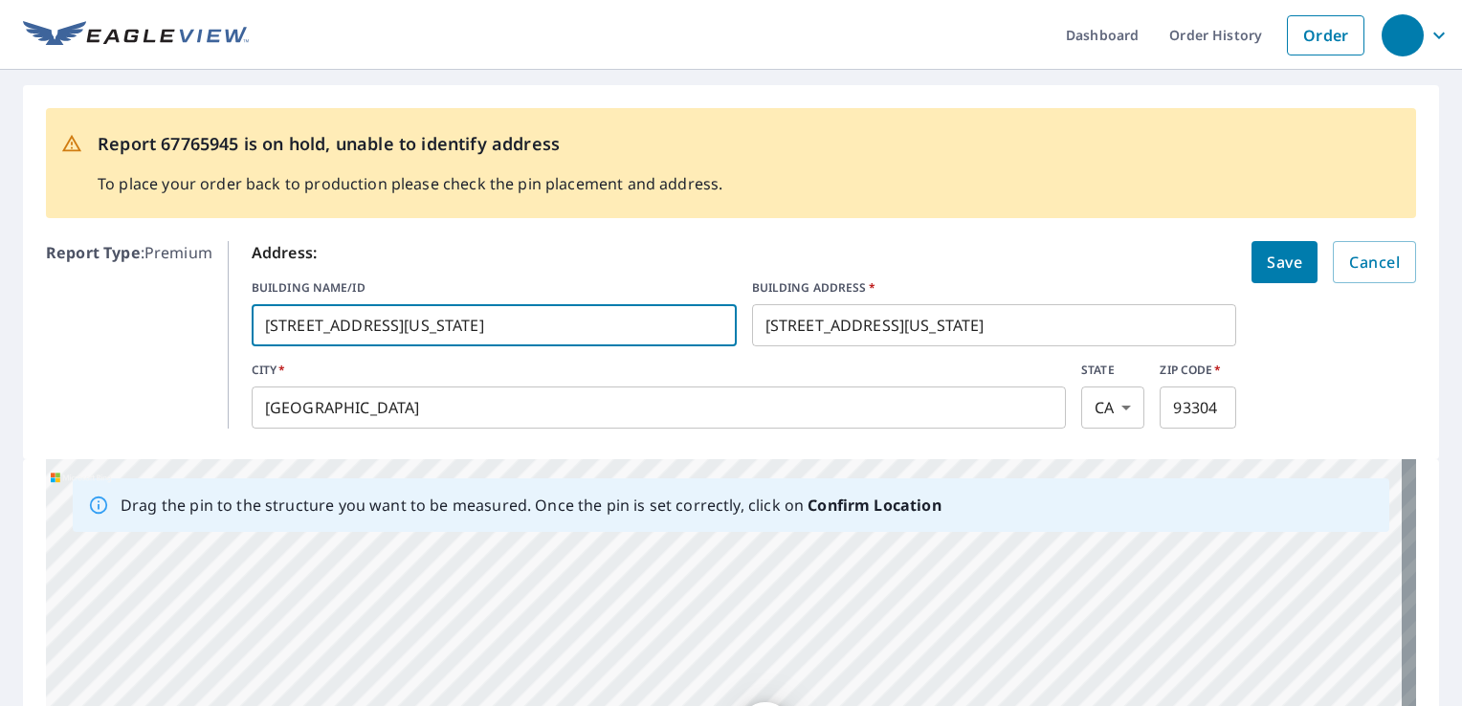
click at [666, 337] on input "[STREET_ADDRESS][US_STATE]" at bounding box center [494, 326] width 485 height 54
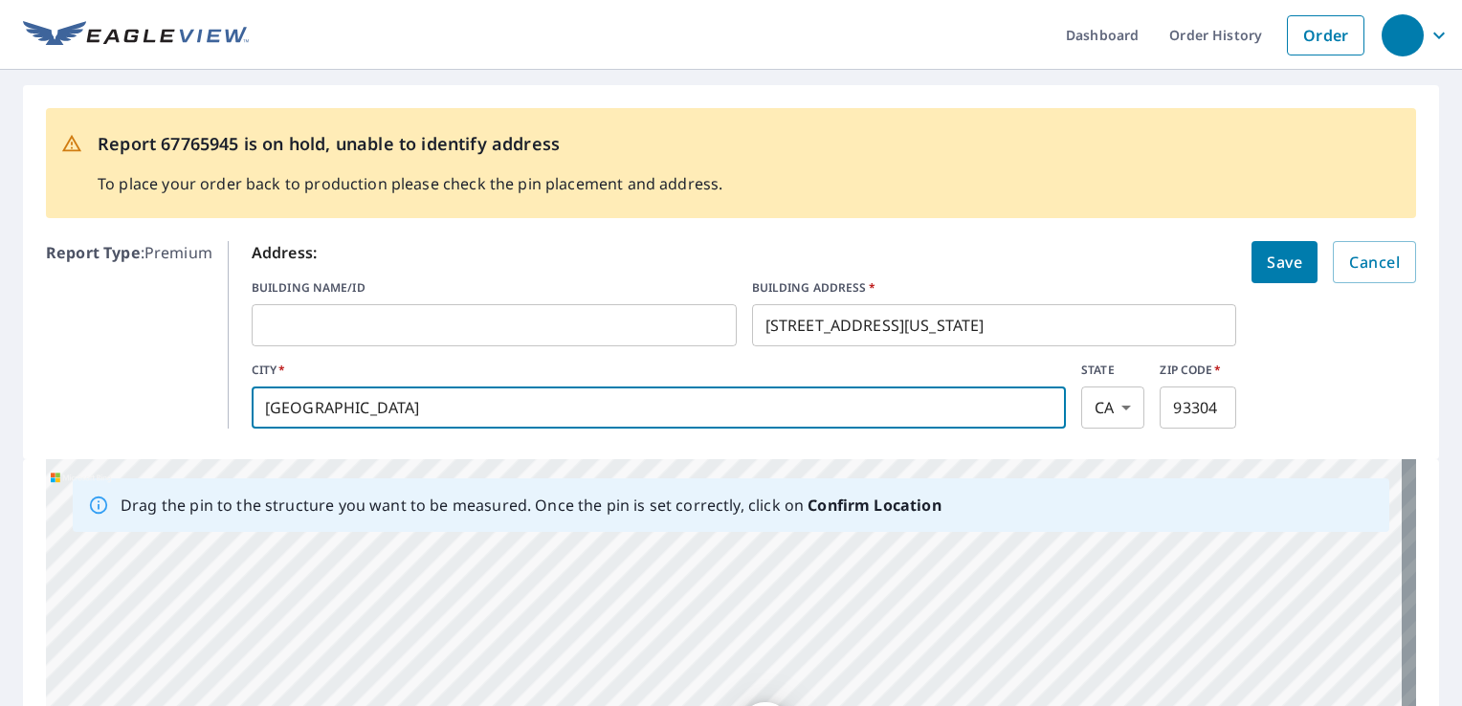
click at [601, 398] on input "[GEOGRAPHIC_DATA]" at bounding box center [659, 408] width 815 height 54
type input "[GEOGRAPHIC_DATA]"
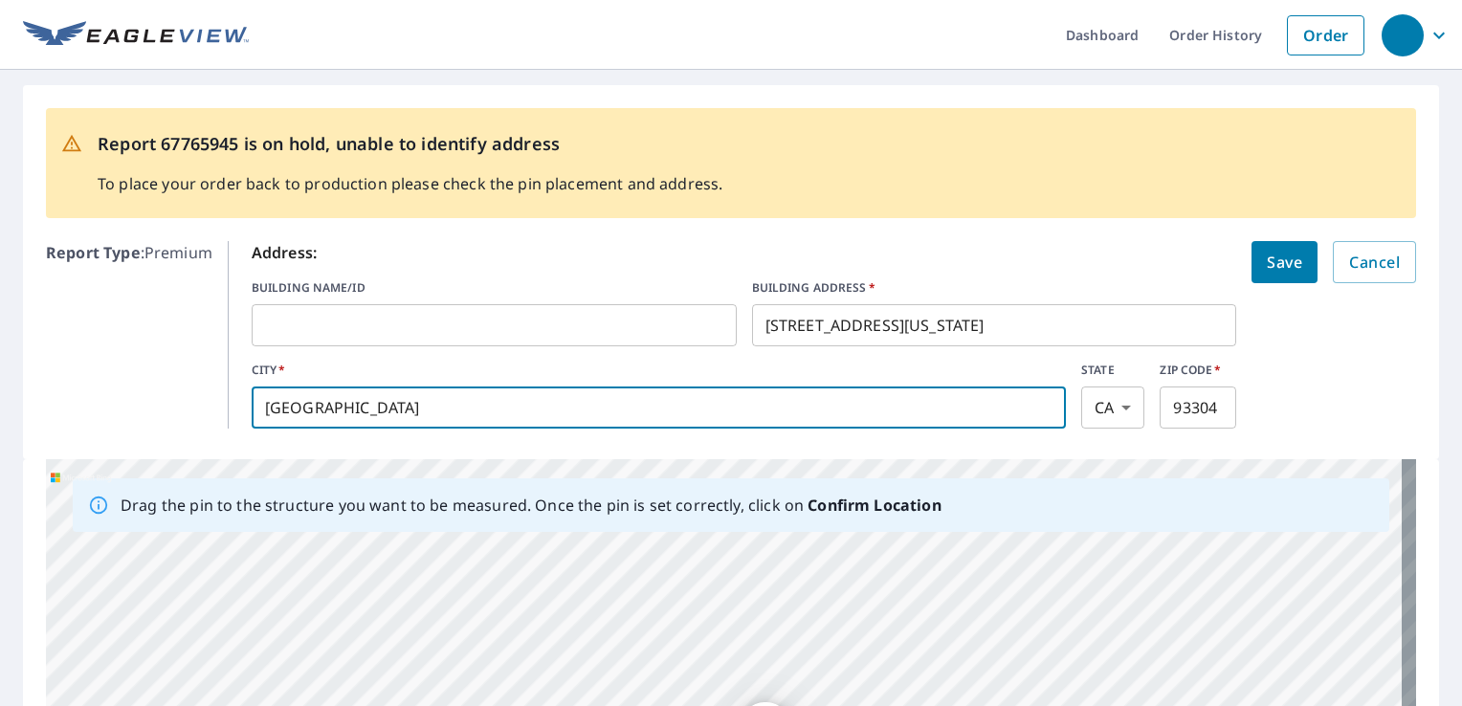
click at [1110, 422] on body "Dashboard Order History Order Report 67765945 is on hold, unable to identify ad…" at bounding box center [731, 353] width 1462 height 706
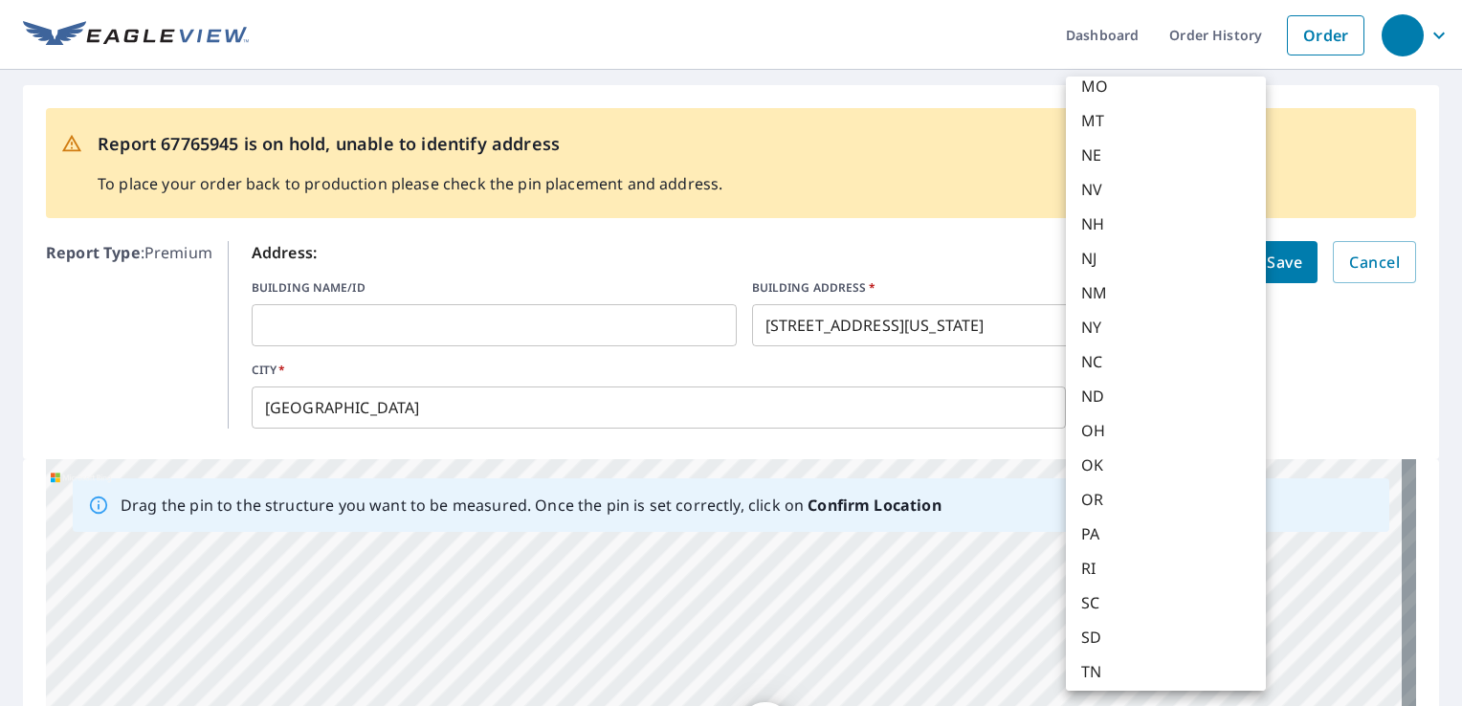
scroll to position [879, 0]
click at [1098, 521] on em "PA" at bounding box center [1091, 532] width 18 height 23
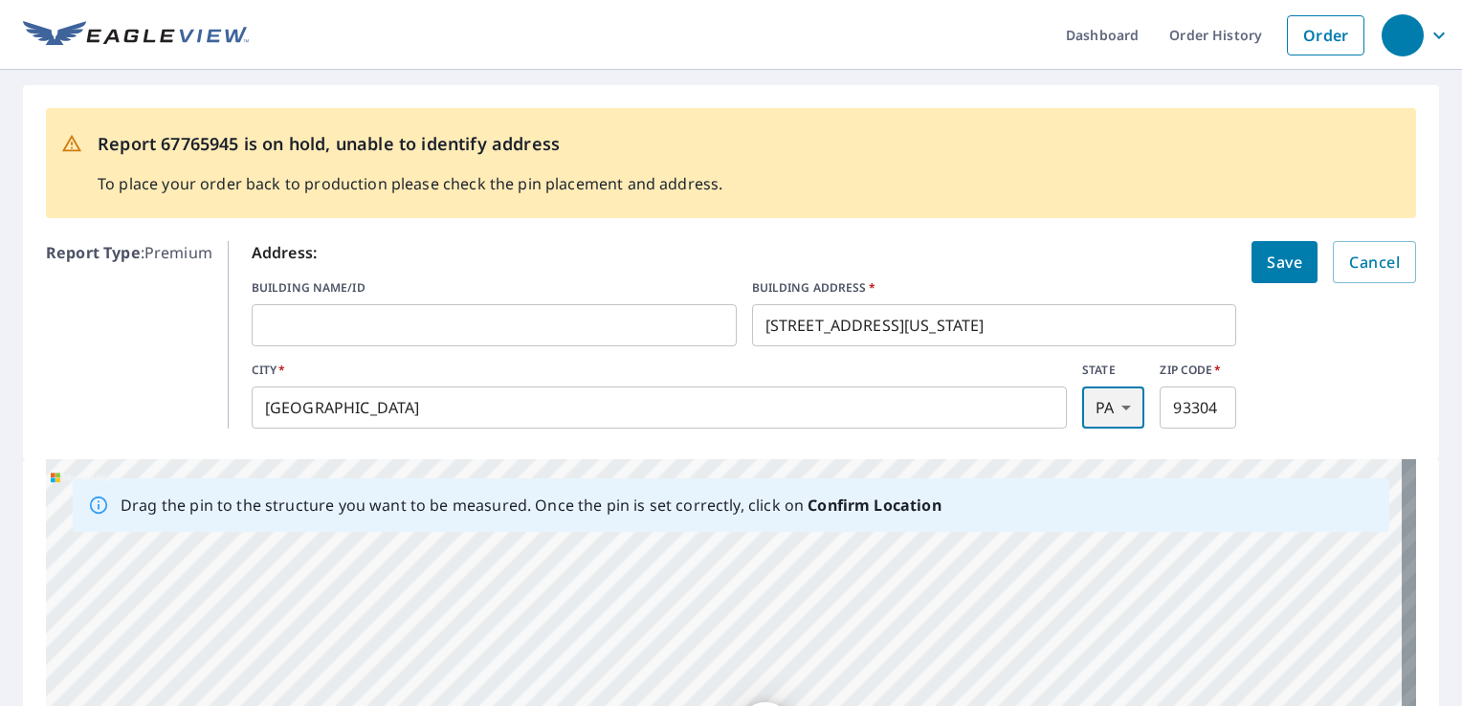
type input "PA"
click at [1201, 431] on input "93304" at bounding box center [1198, 408] width 77 height 54
type input "15202"
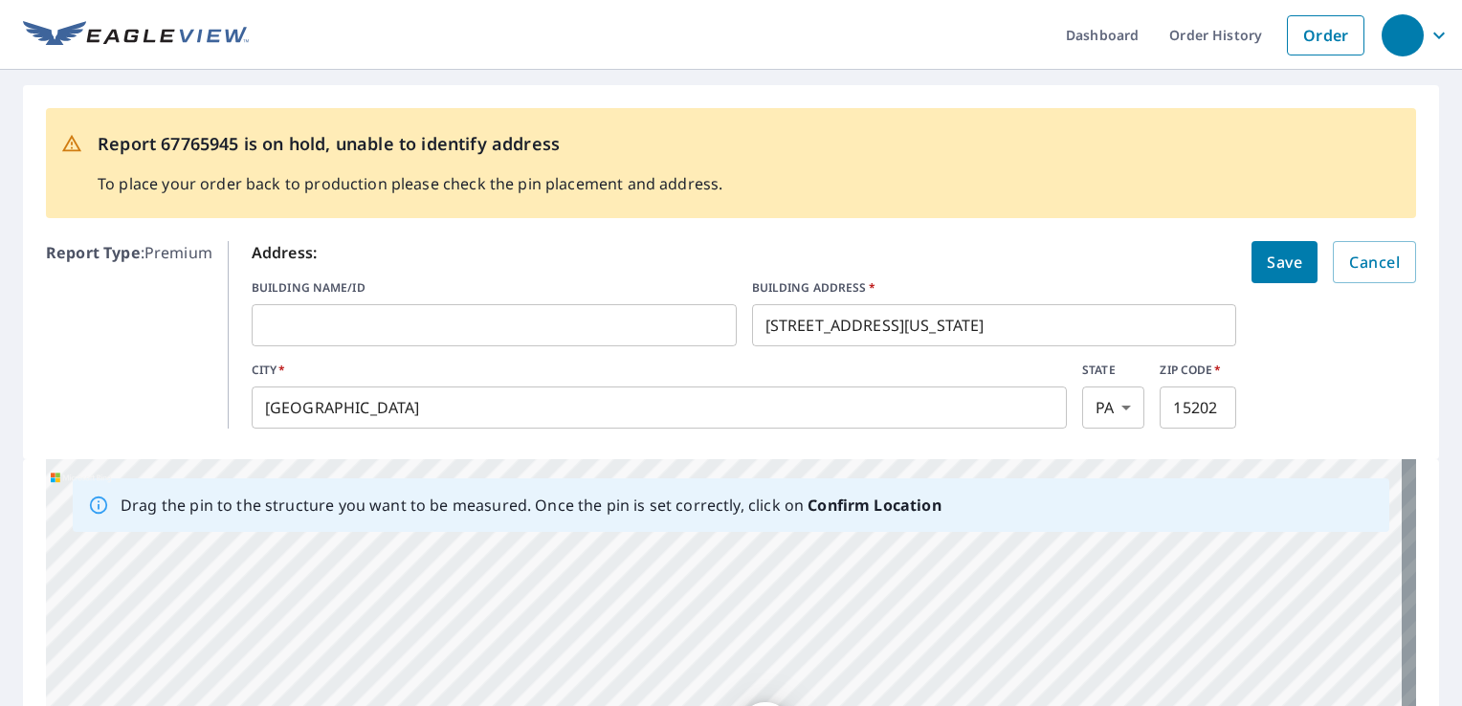
click at [1306, 382] on form "Address: BUILDING NAME/ID ​ BUILDING ADDRESS   * [STREET_ADDRESS][US_STATE][US_…" at bounding box center [834, 335] width 1165 height 188
click at [1279, 274] on span "Save" at bounding box center [1284, 262] width 35 height 27
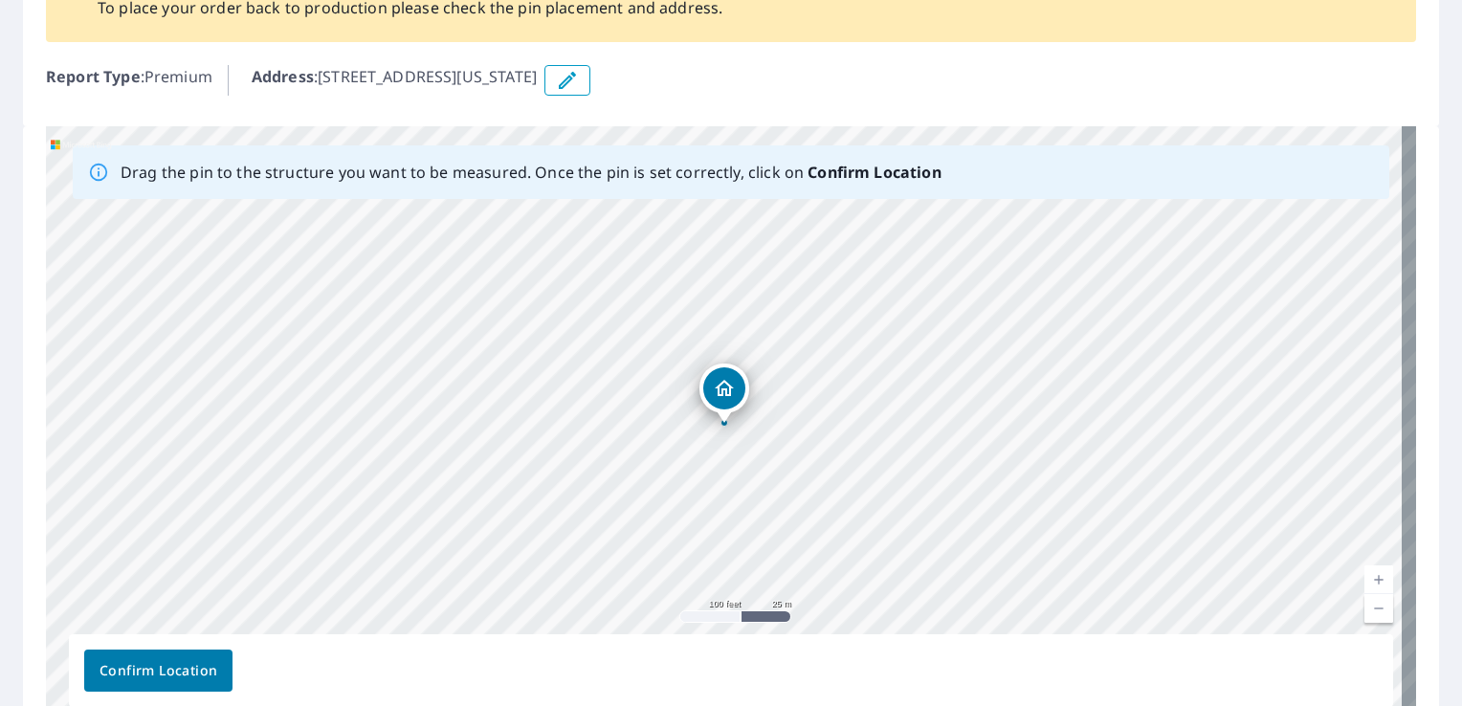
scroll to position [176, 0]
drag, startPoint x: 1113, startPoint y: 437, endPoint x: 835, endPoint y: 714, distance: 392.5
click at [835, 705] on html "Dashboard Order History Order Report 67765945 is on hold, unable to identify ad…" at bounding box center [731, 353] width 1462 height 706
drag, startPoint x: 637, startPoint y: 480, endPoint x: 1038, endPoint y: 272, distance: 451.2
click at [1038, 272] on div "[STREET_ADDRESS][US_STATE]" at bounding box center [731, 426] width 1371 height 600
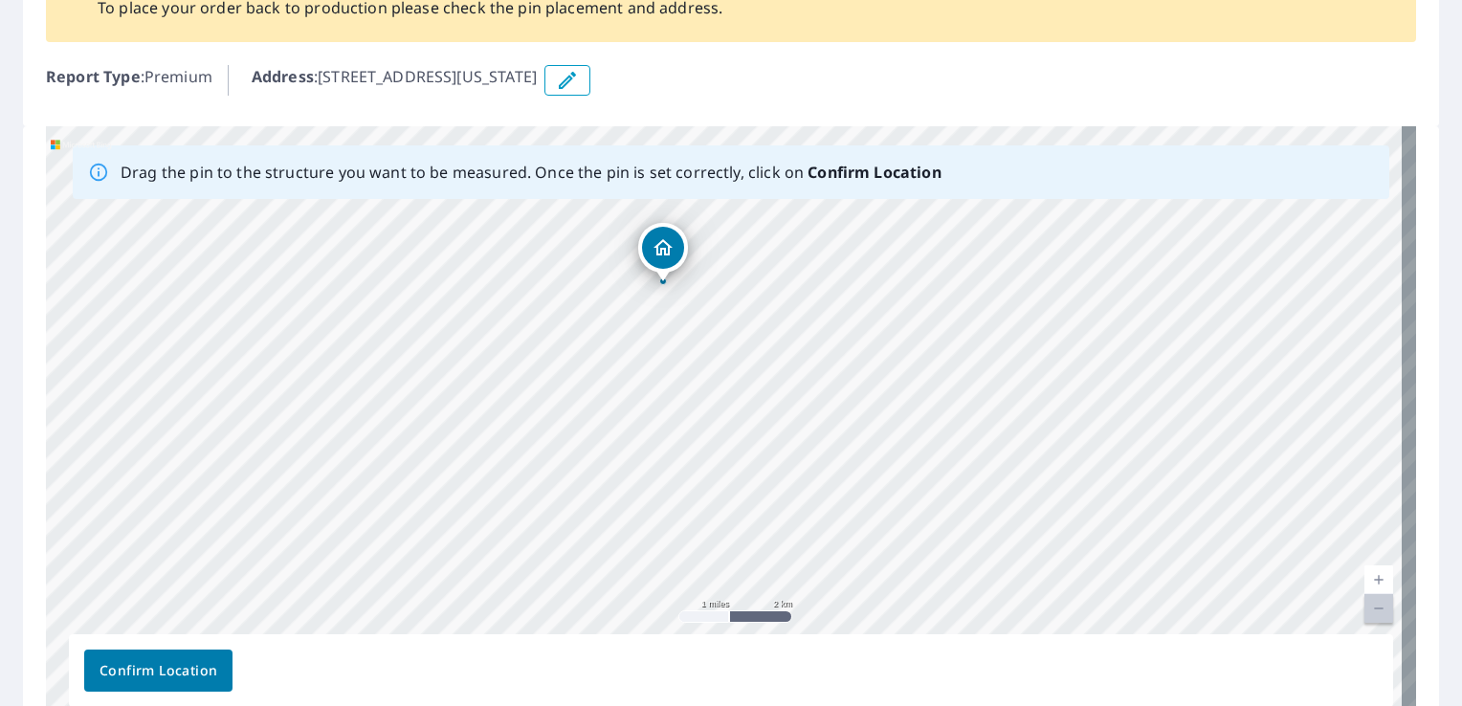
click at [911, 170] on b "Confirm Location" at bounding box center [874, 172] width 133 height 21
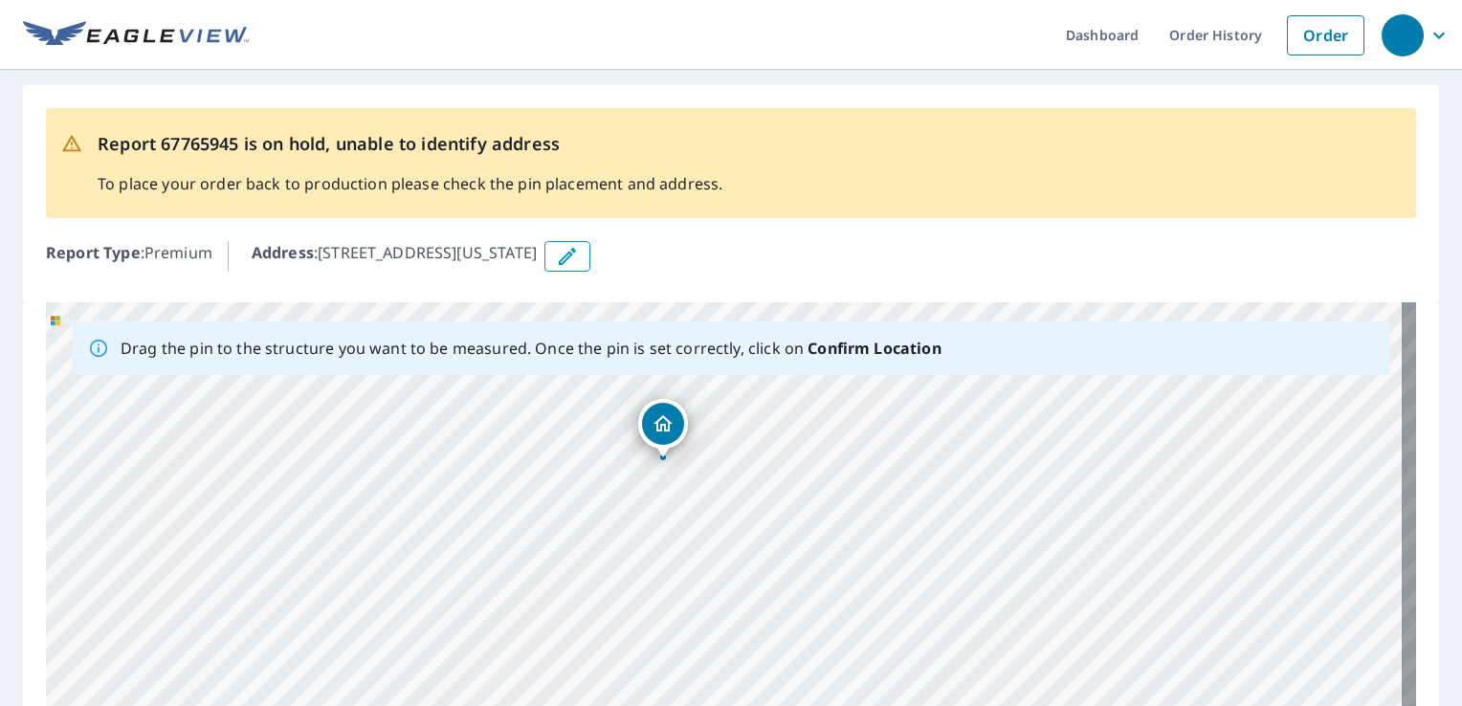
click at [1428, 44] on icon "button" at bounding box center [1439, 35] width 23 height 23
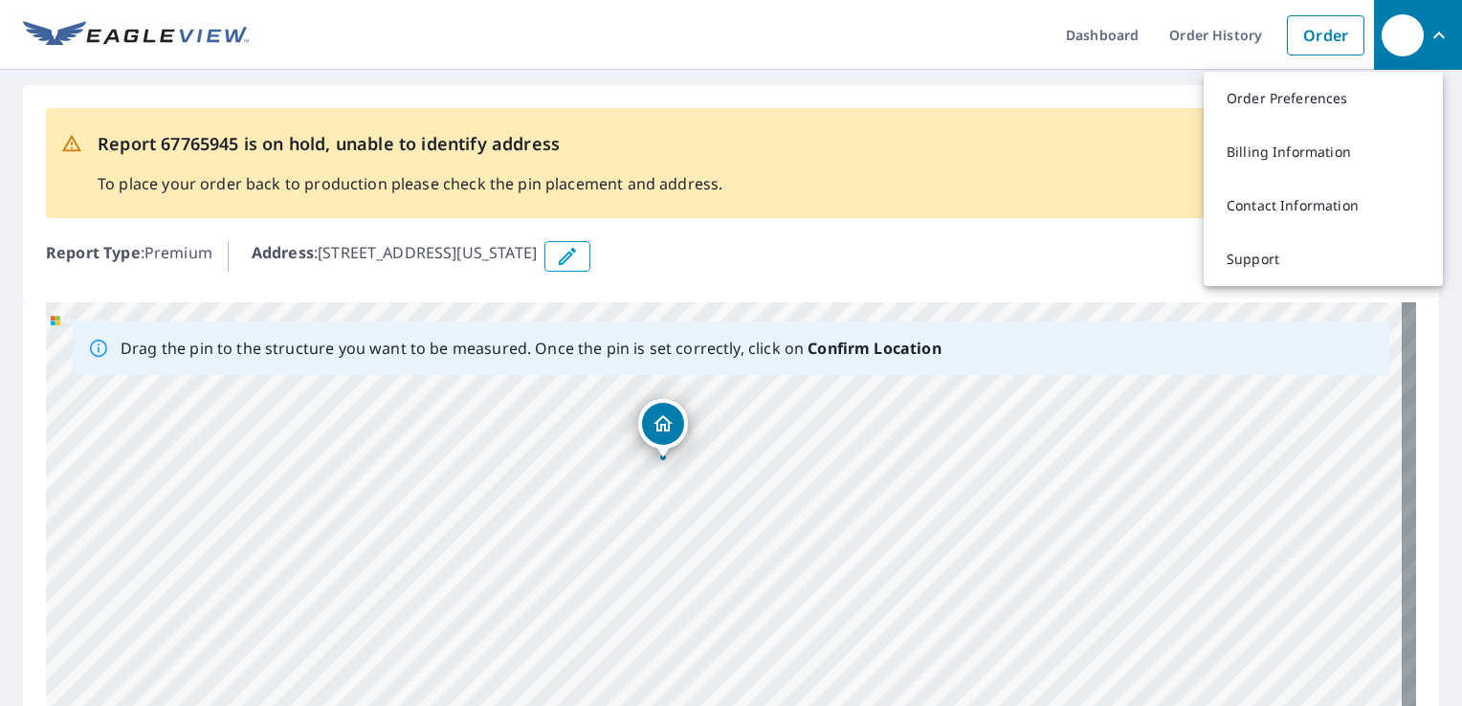
click at [1013, 258] on div "Address : [STREET_ADDRESS][US_STATE]" at bounding box center [834, 256] width 1165 height 31
